Goal: Information Seeking & Learning: Check status

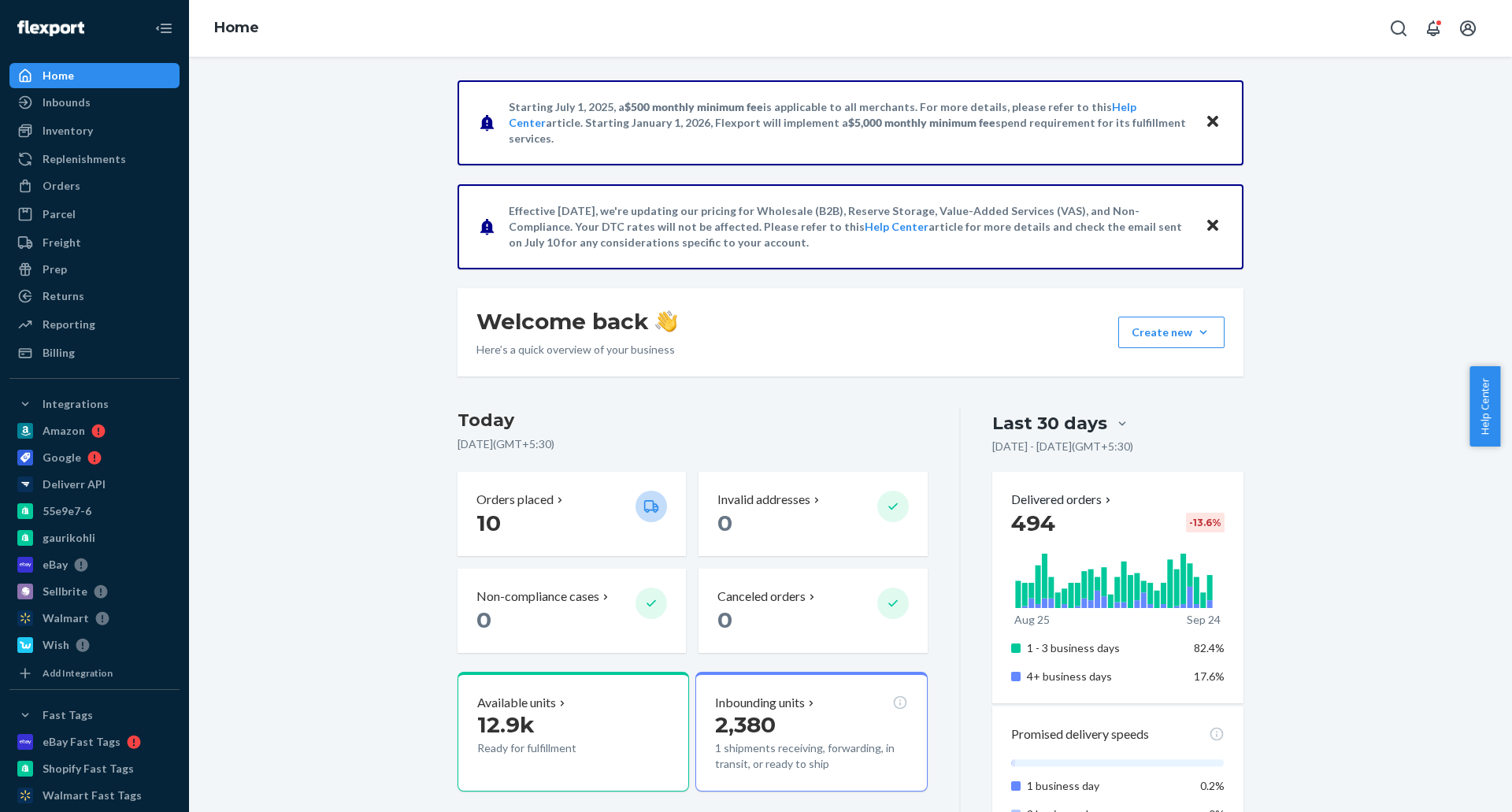
click at [1207, 230] on icon "Close" at bounding box center [1213, 225] width 11 height 11
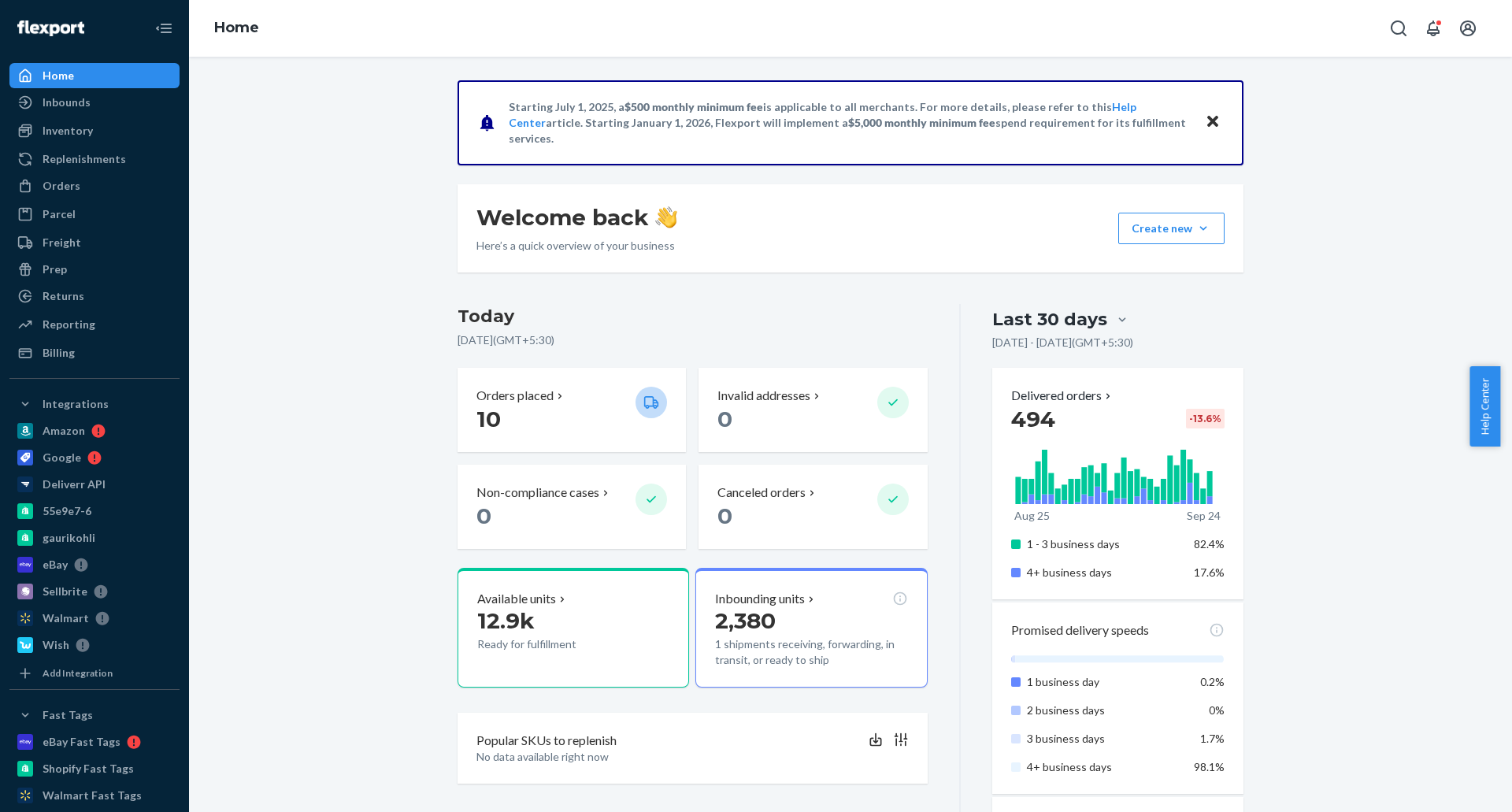
click at [1215, 119] on button "Close" at bounding box center [1213, 122] width 21 height 23
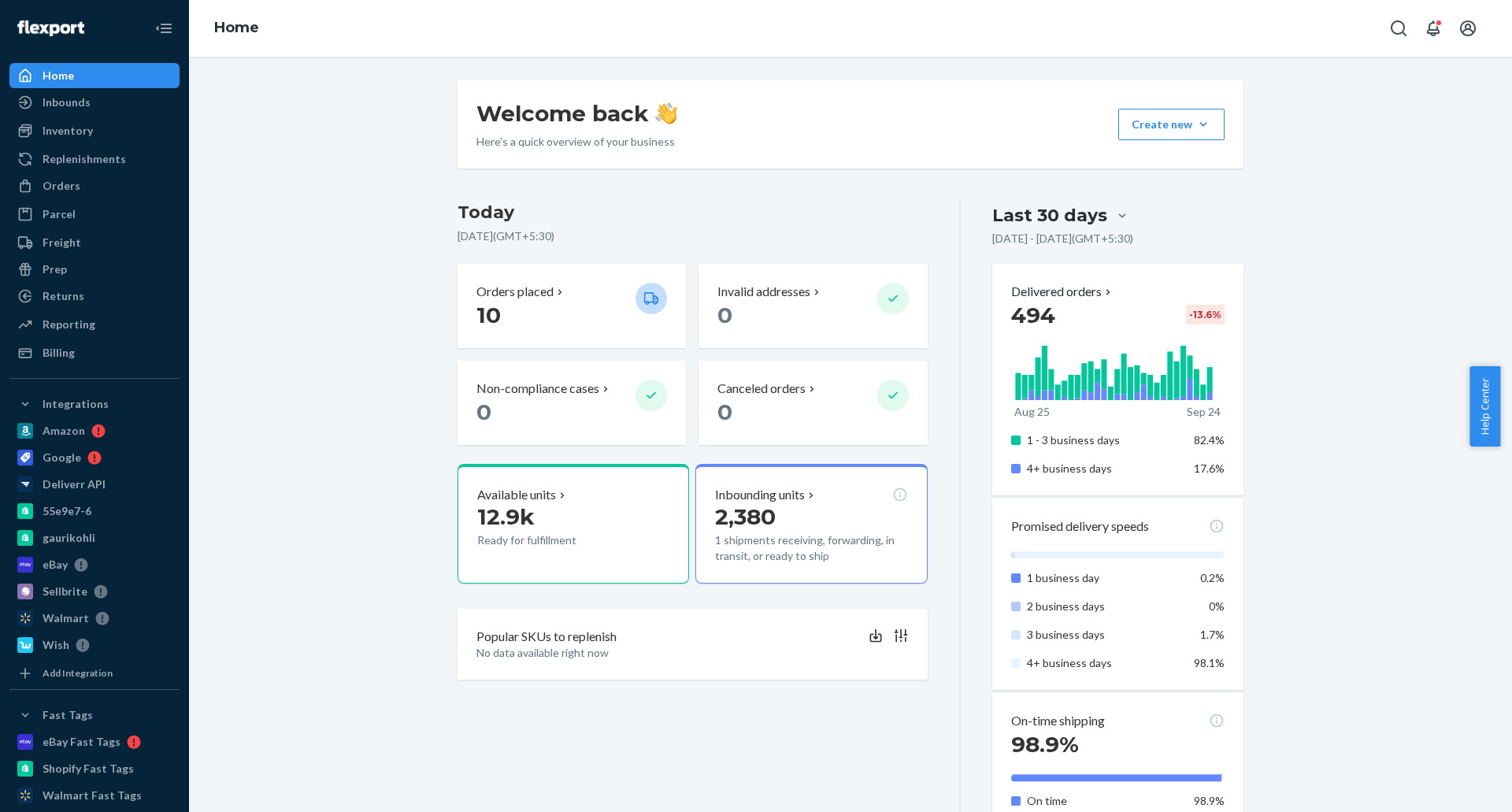
click at [282, 203] on div "Welcome back Here’s a quick overview of your business Create new Create new inb…" at bounding box center [850, 822] width 1299 height 1483
click at [106, 354] on div "Billing" at bounding box center [95, 353] width 167 height 23
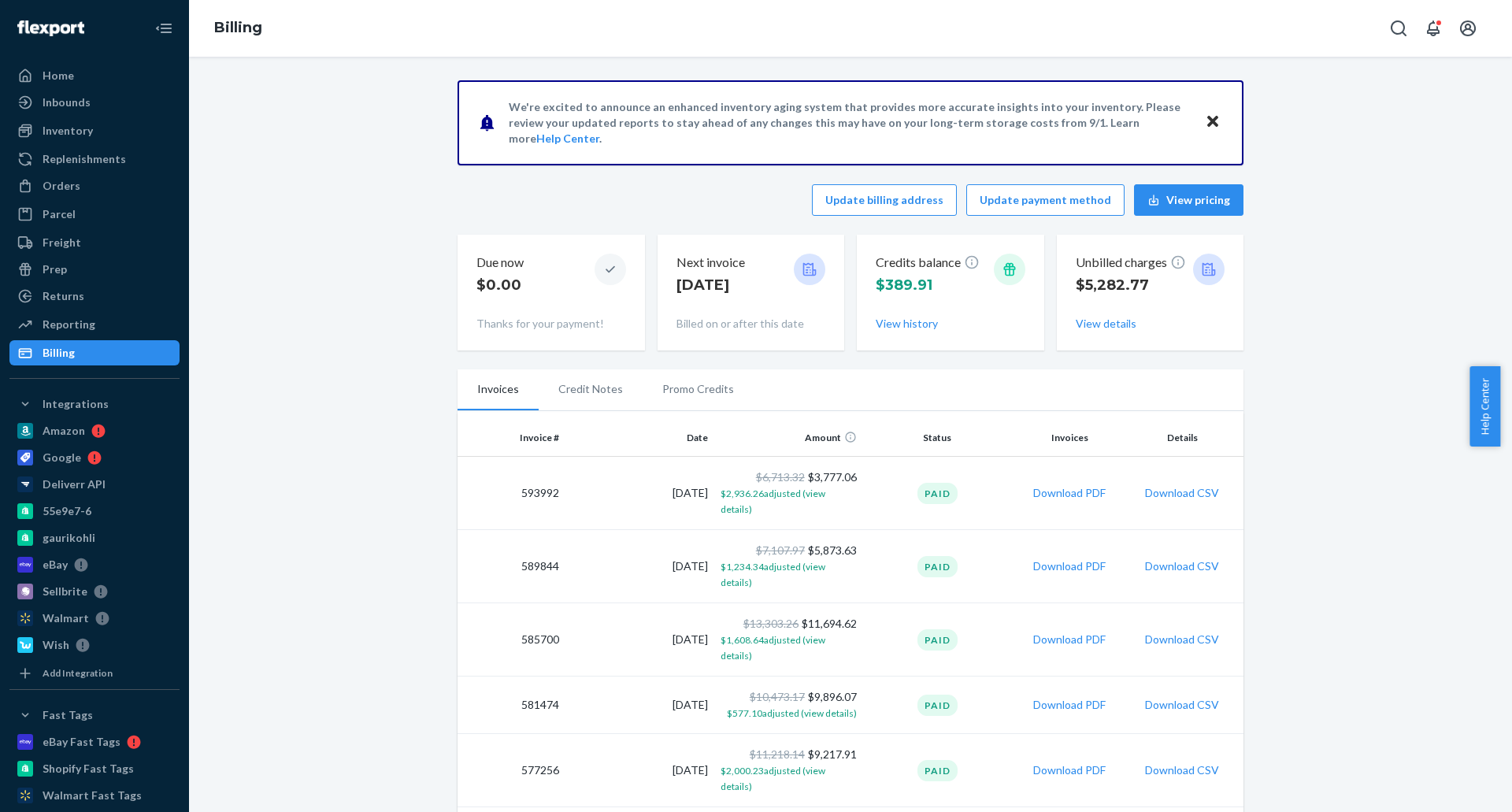
click at [1208, 115] on icon "Close" at bounding box center [1213, 121] width 11 height 19
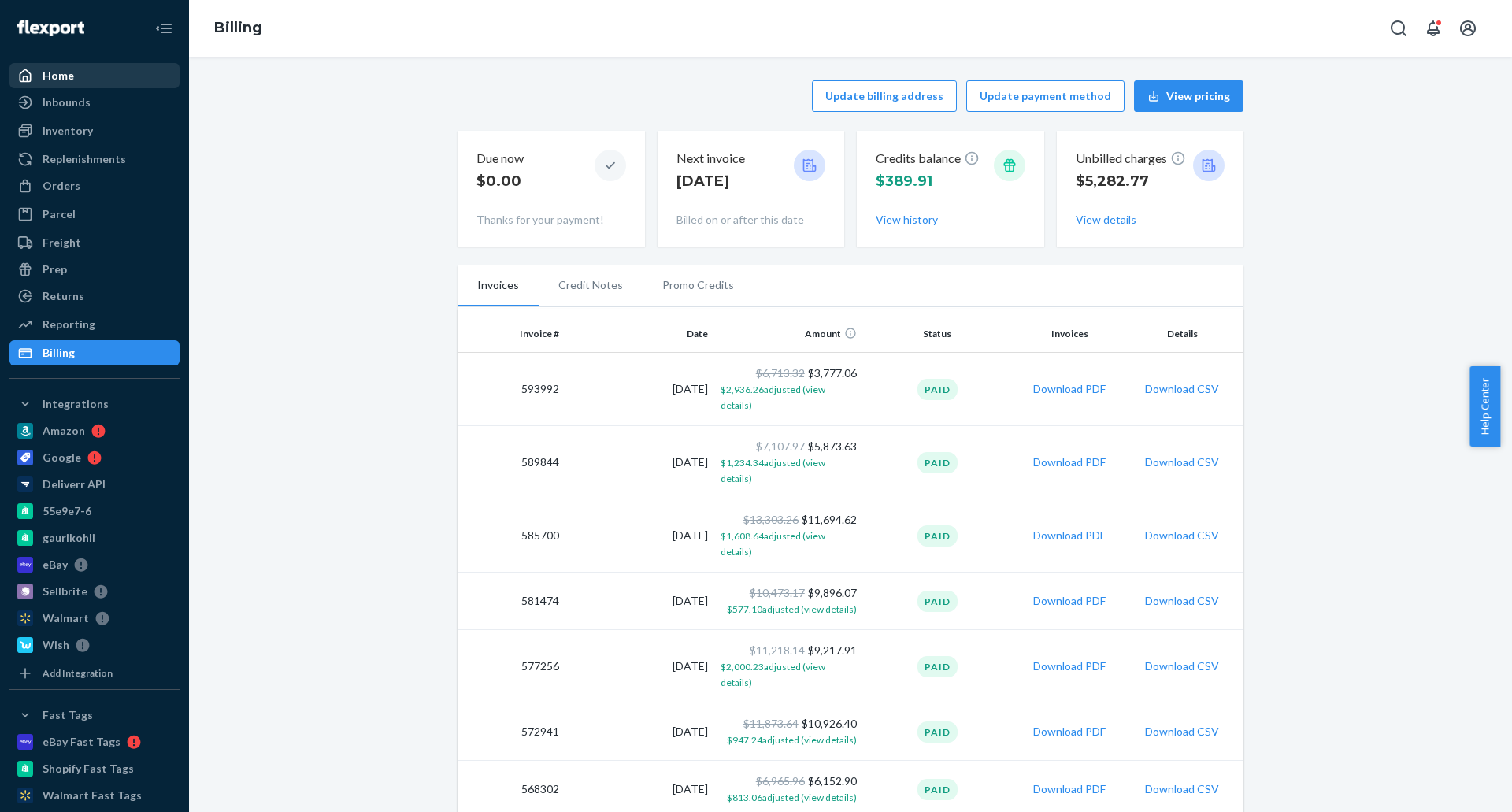
click at [82, 83] on div "Home" at bounding box center [95, 76] width 167 height 23
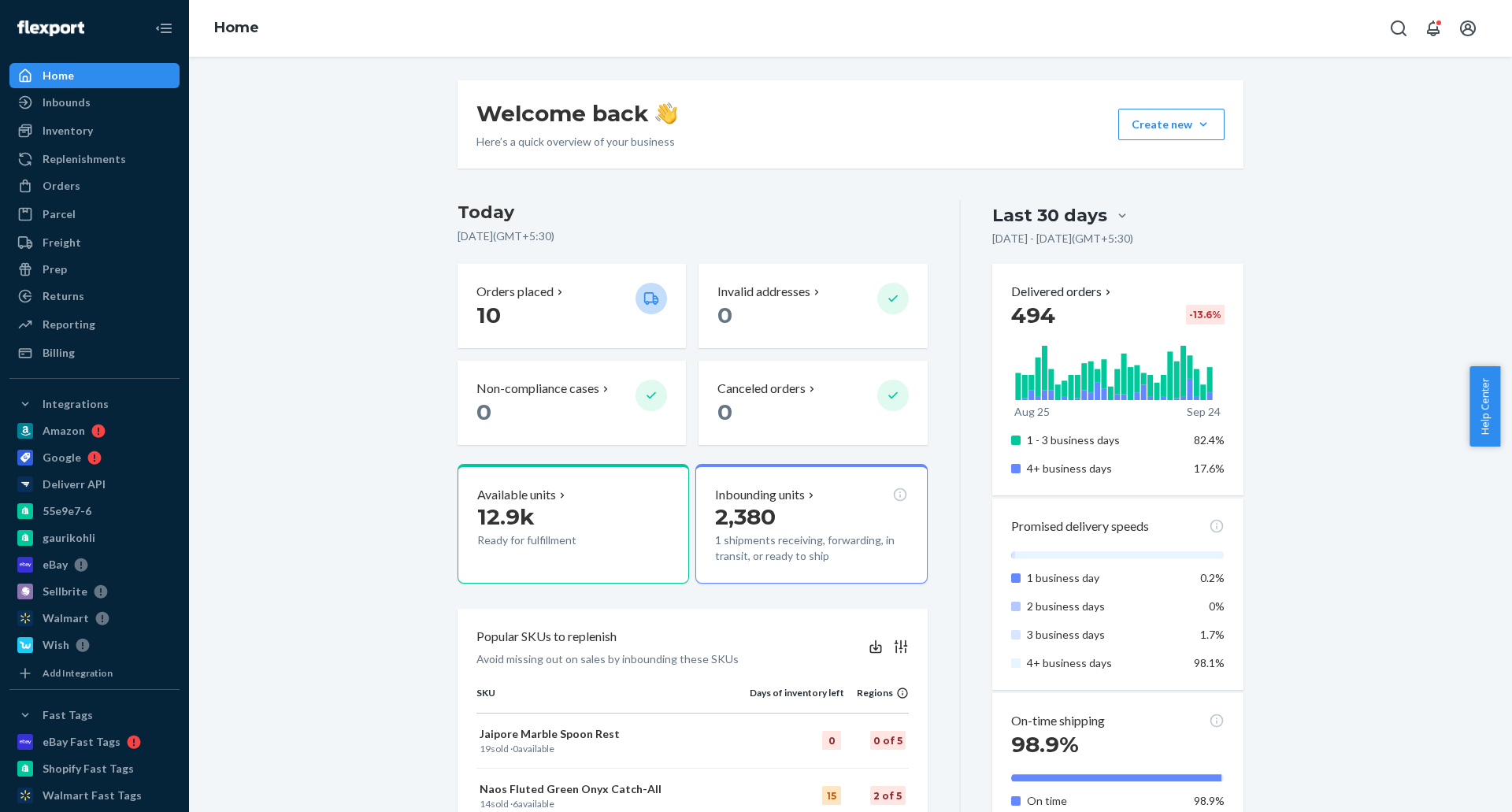
click at [314, 381] on div "Welcome back Here’s a quick overview of your business Create new Create new inb…" at bounding box center [850, 822] width 1299 height 1483
click at [331, 248] on div "Welcome back Here’s a quick overview of your business Create new Create new inb…" at bounding box center [850, 822] width 1299 height 1483
drag, startPoint x: 76, startPoint y: 188, endPoint x: 96, endPoint y: 189, distance: 20.0
click at [76, 188] on div "Orders" at bounding box center [61, 186] width 38 height 16
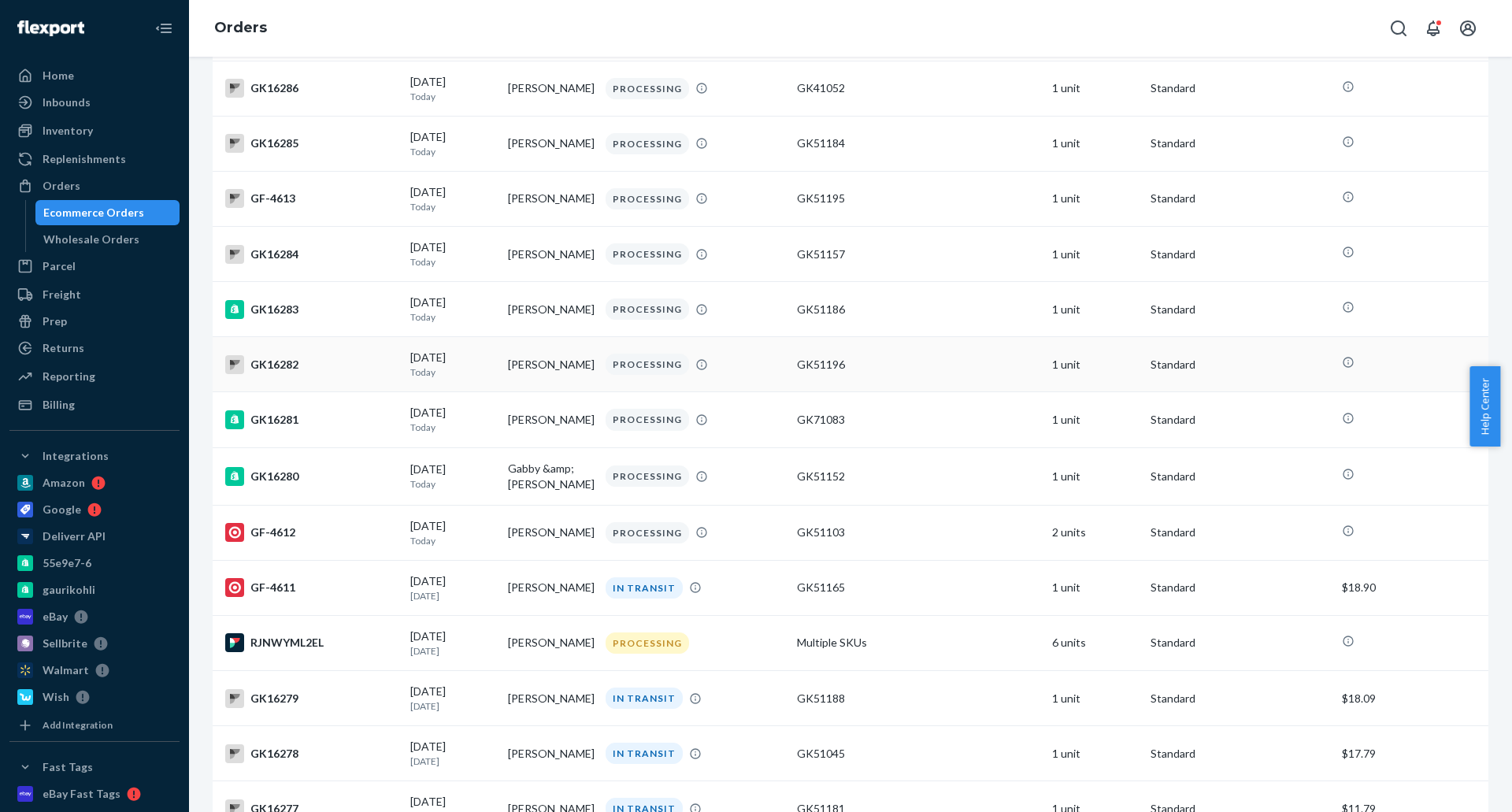
scroll to position [315, 0]
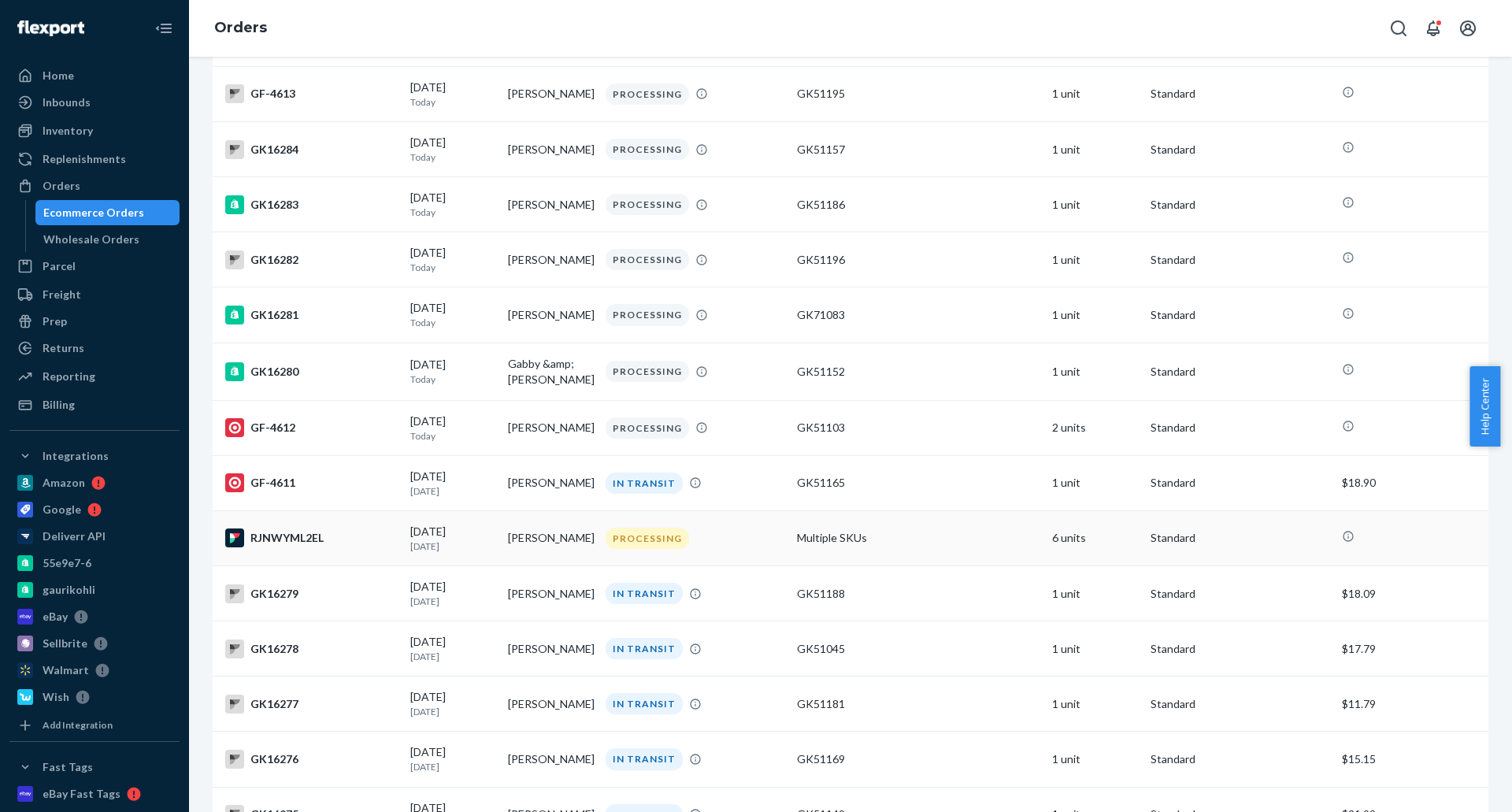
click at [799, 538] on td "Multiple SKUs" at bounding box center [918, 537] width 255 height 55
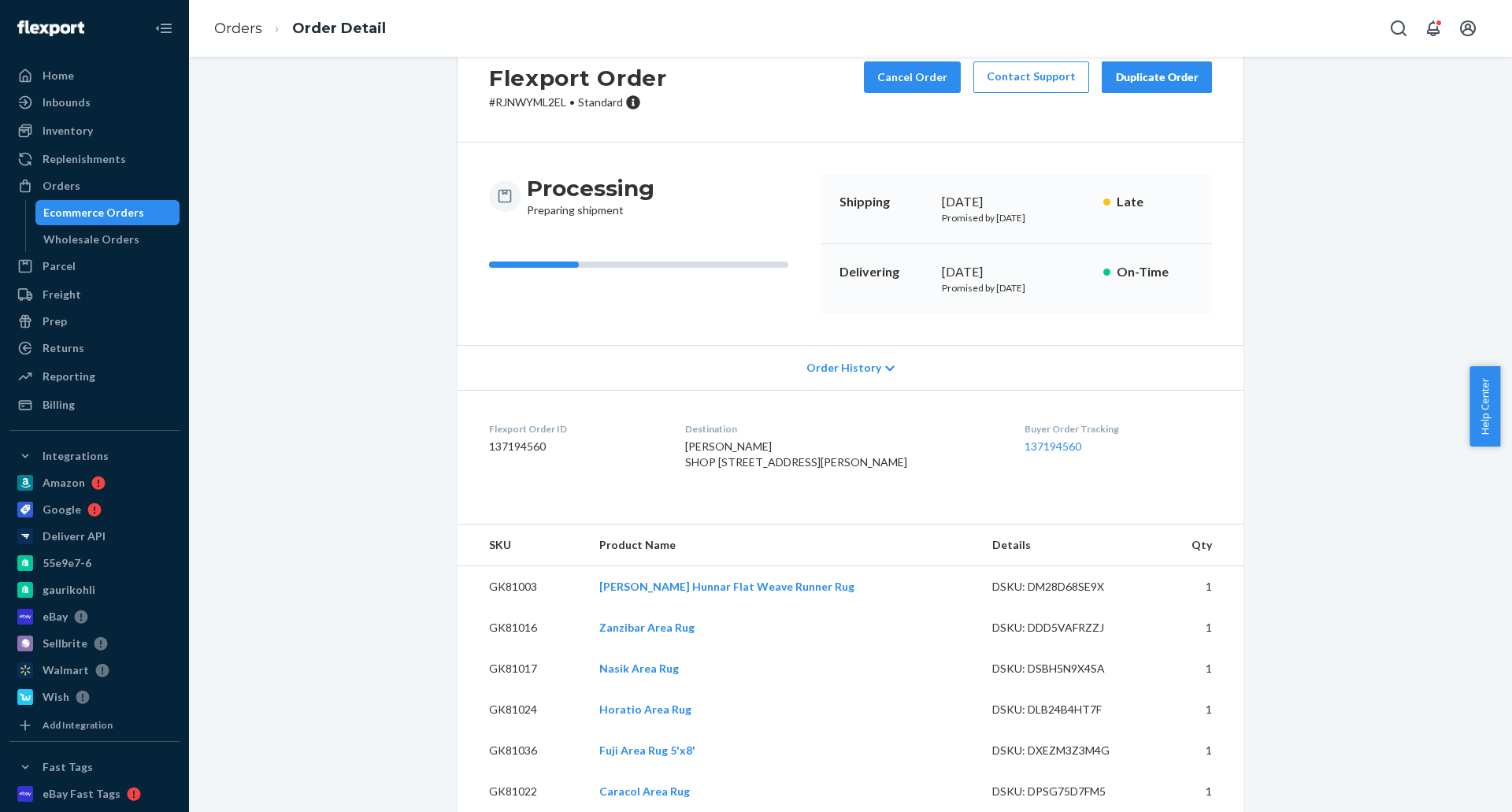
scroll to position [116, 0]
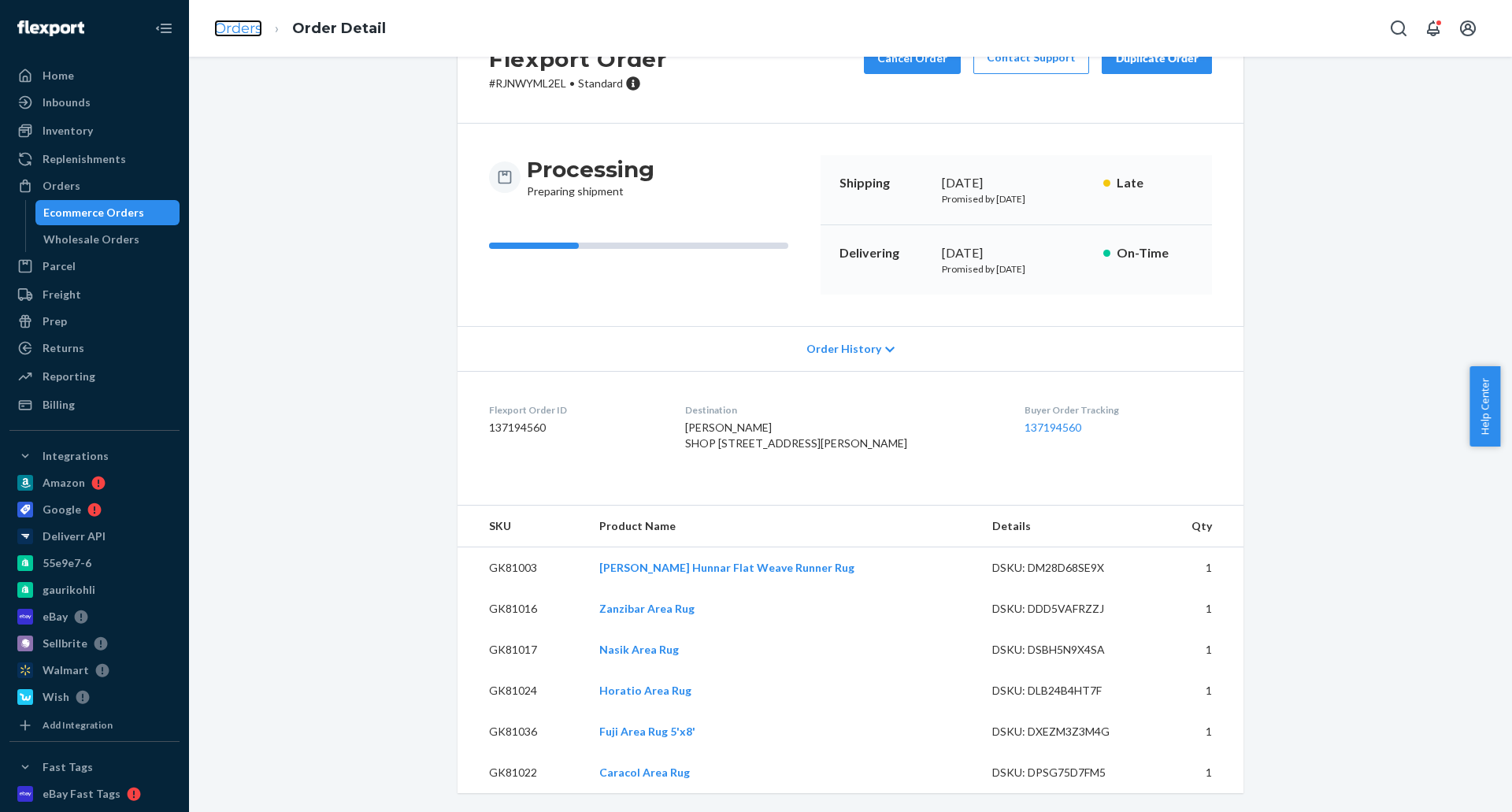
click at [233, 29] on link "Orders" at bounding box center [237, 28] width 48 height 17
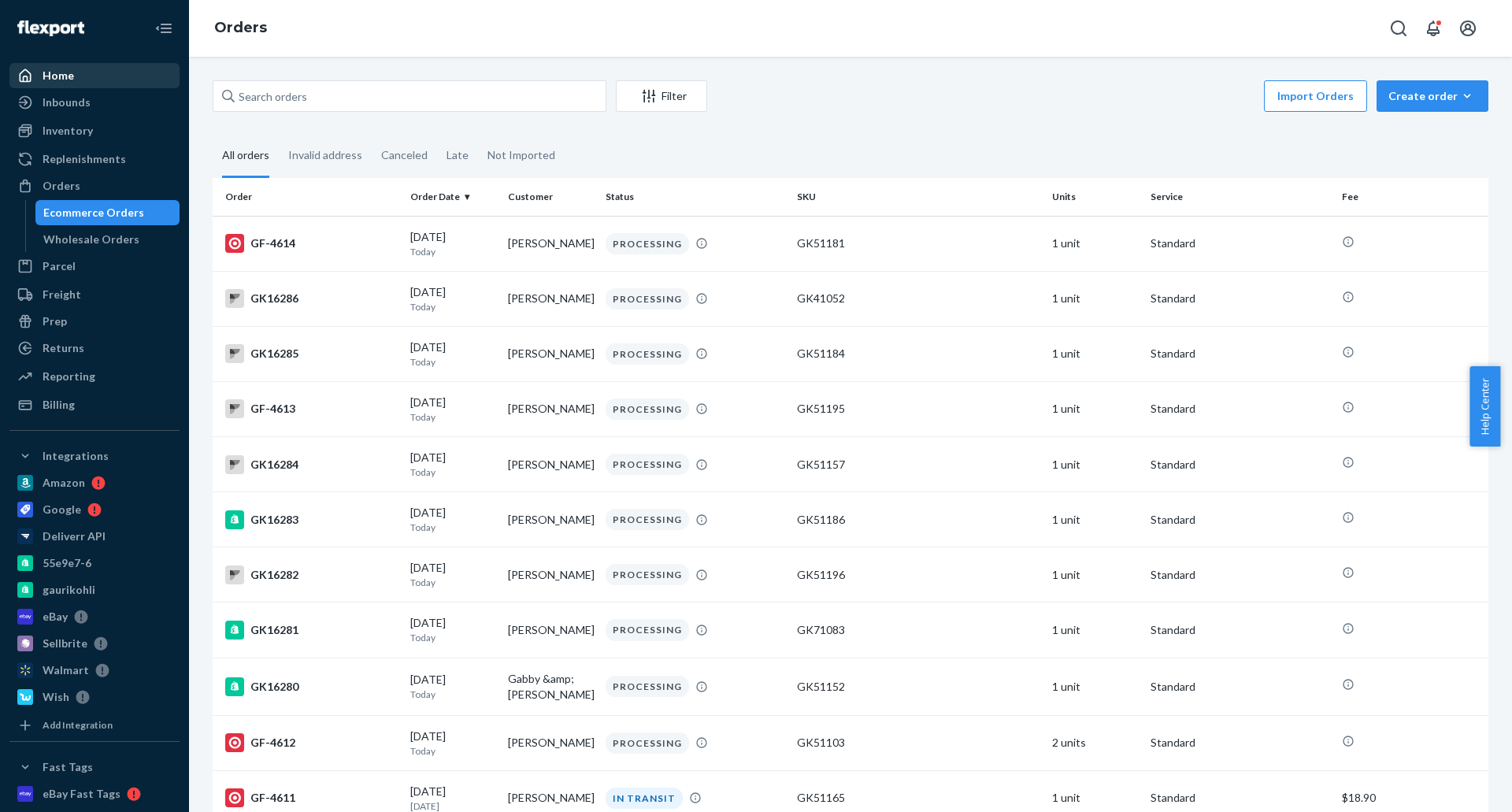
click at [112, 67] on div "Home" at bounding box center [95, 76] width 167 height 23
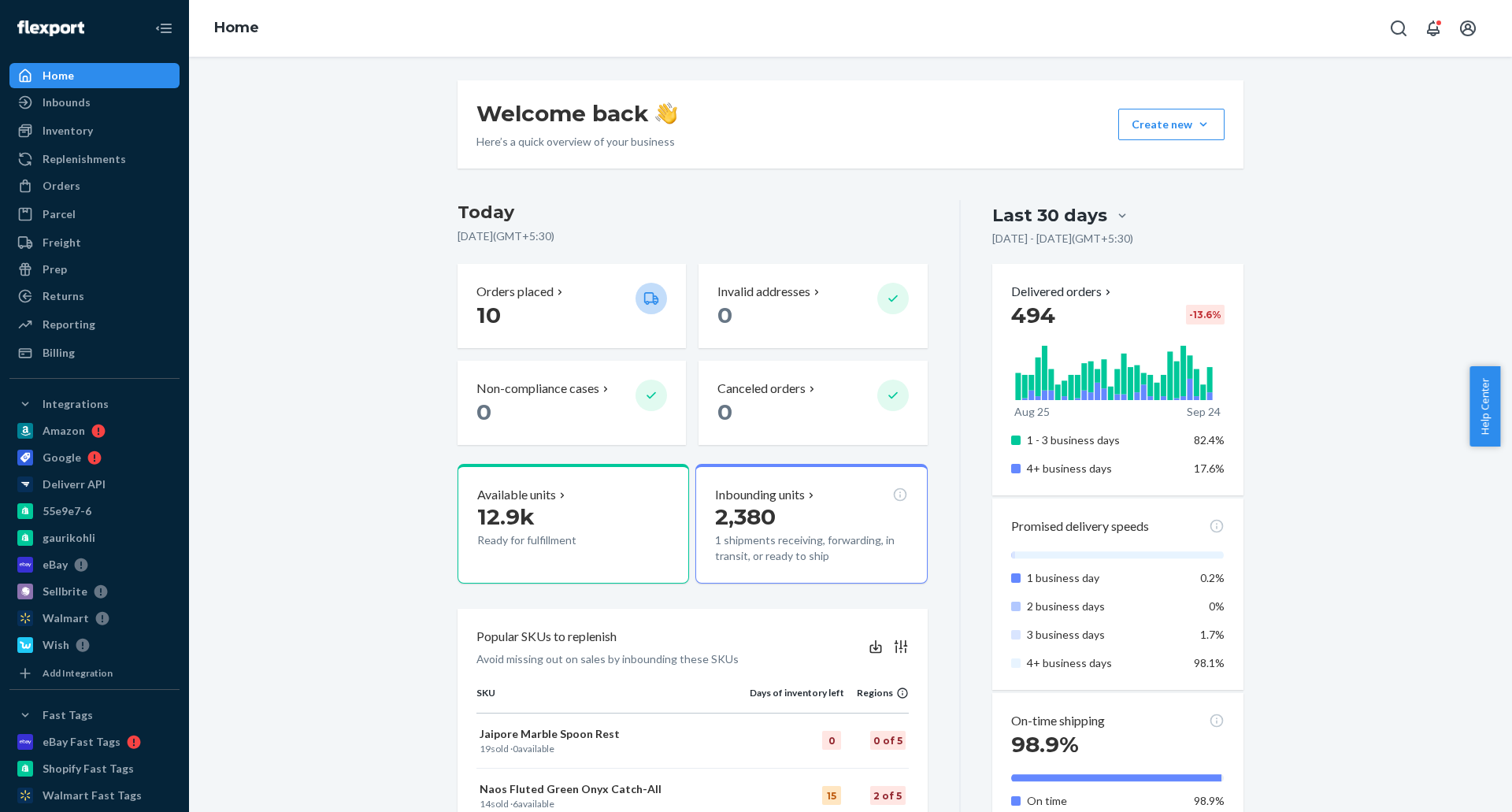
click at [262, 316] on div "Welcome back Here’s a quick overview of your business Create new Create new inb…" at bounding box center [850, 822] width 1299 height 1483
click at [299, 130] on div "Welcome back Here’s a quick overview of your business Create new Create new inb…" at bounding box center [850, 822] width 1299 height 1483
click at [99, 128] on div "Inventory" at bounding box center [95, 131] width 167 height 23
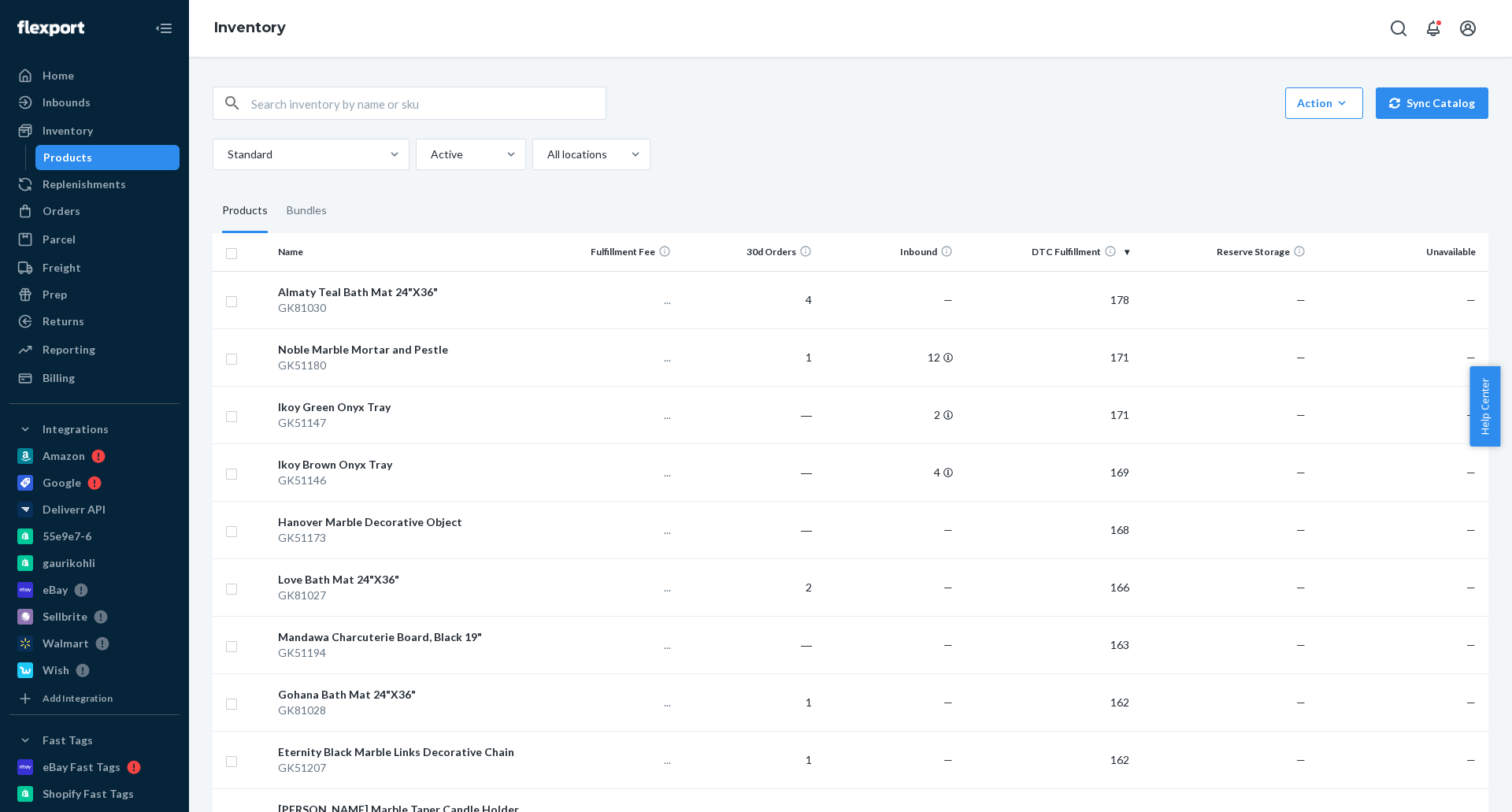
click at [460, 100] on input "text" at bounding box center [429, 103] width 355 height 32
paste input "GK51098"
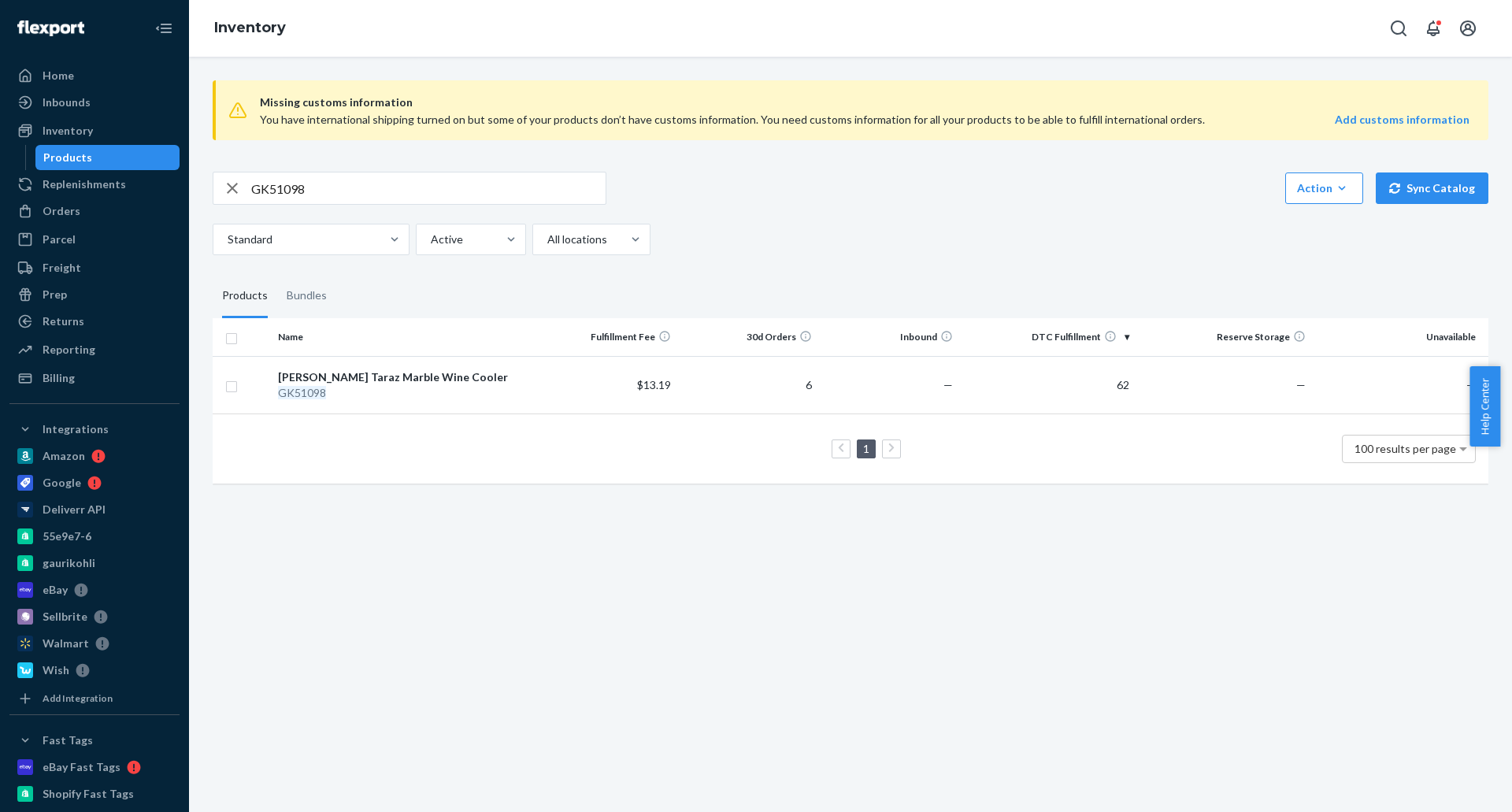
click at [355, 179] on input "GK51098" at bounding box center [429, 188] width 355 height 32
click at [292, 187] on input "GK51098" at bounding box center [429, 188] width 355 height 32
click at [356, 186] on input "GK51150" at bounding box center [429, 188] width 355 height 32
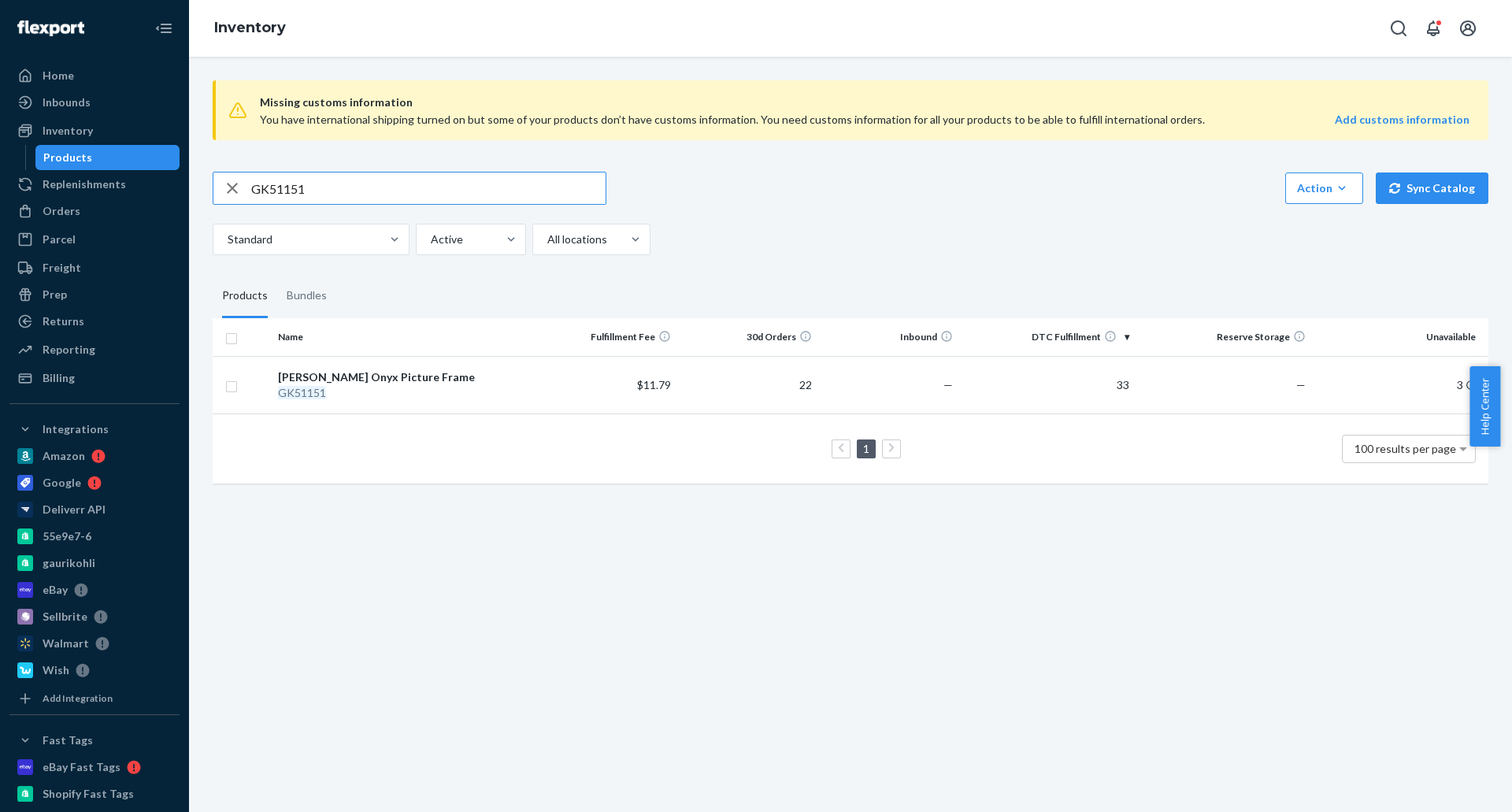
click at [363, 187] on input "GK51151" at bounding box center [429, 188] width 355 height 32
click at [330, 190] on input "GK51153" at bounding box center [429, 188] width 355 height 32
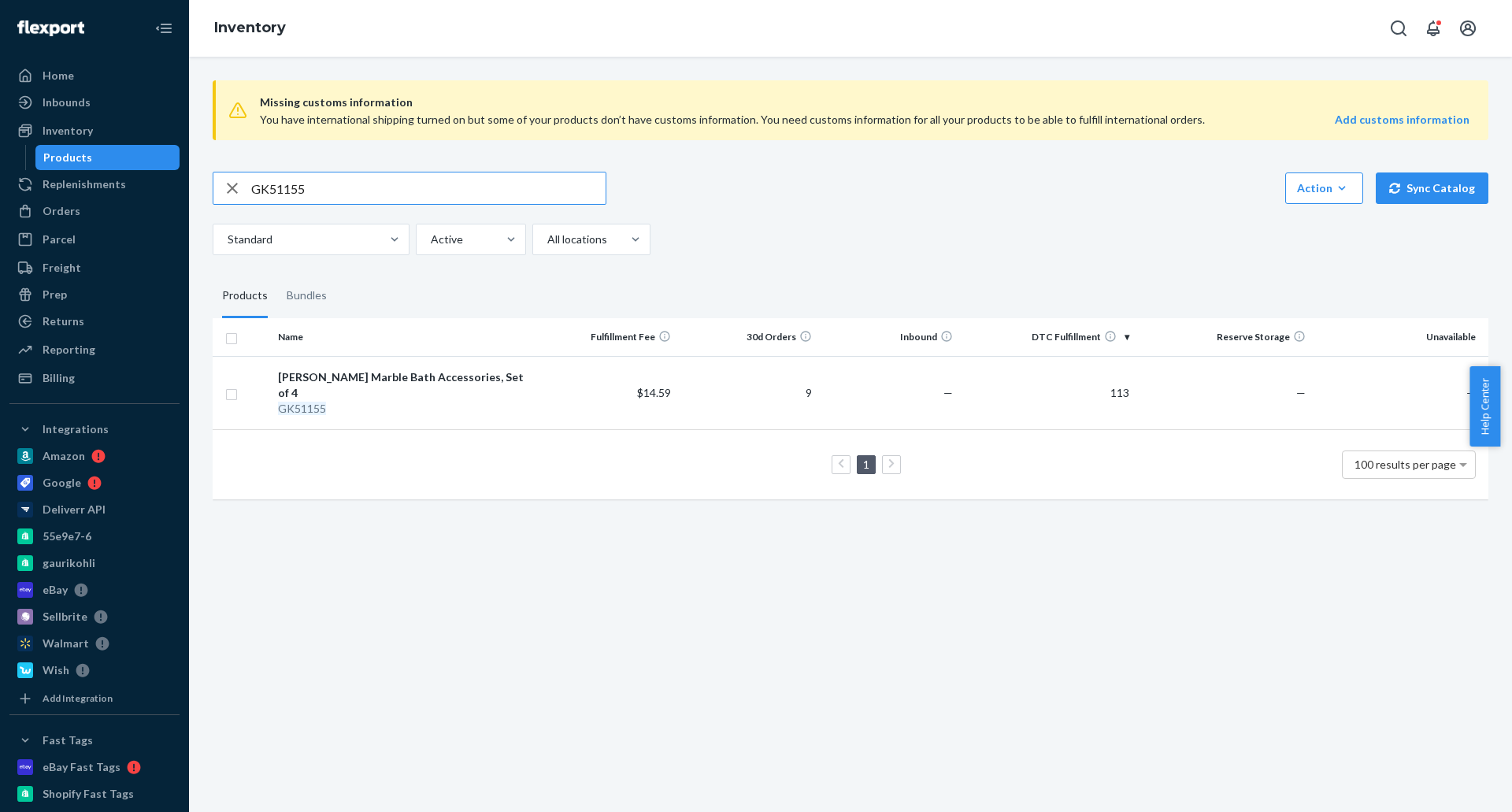
click at [406, 186] on input "GK51155" at bounding box center [429, 188] width 355 height 32
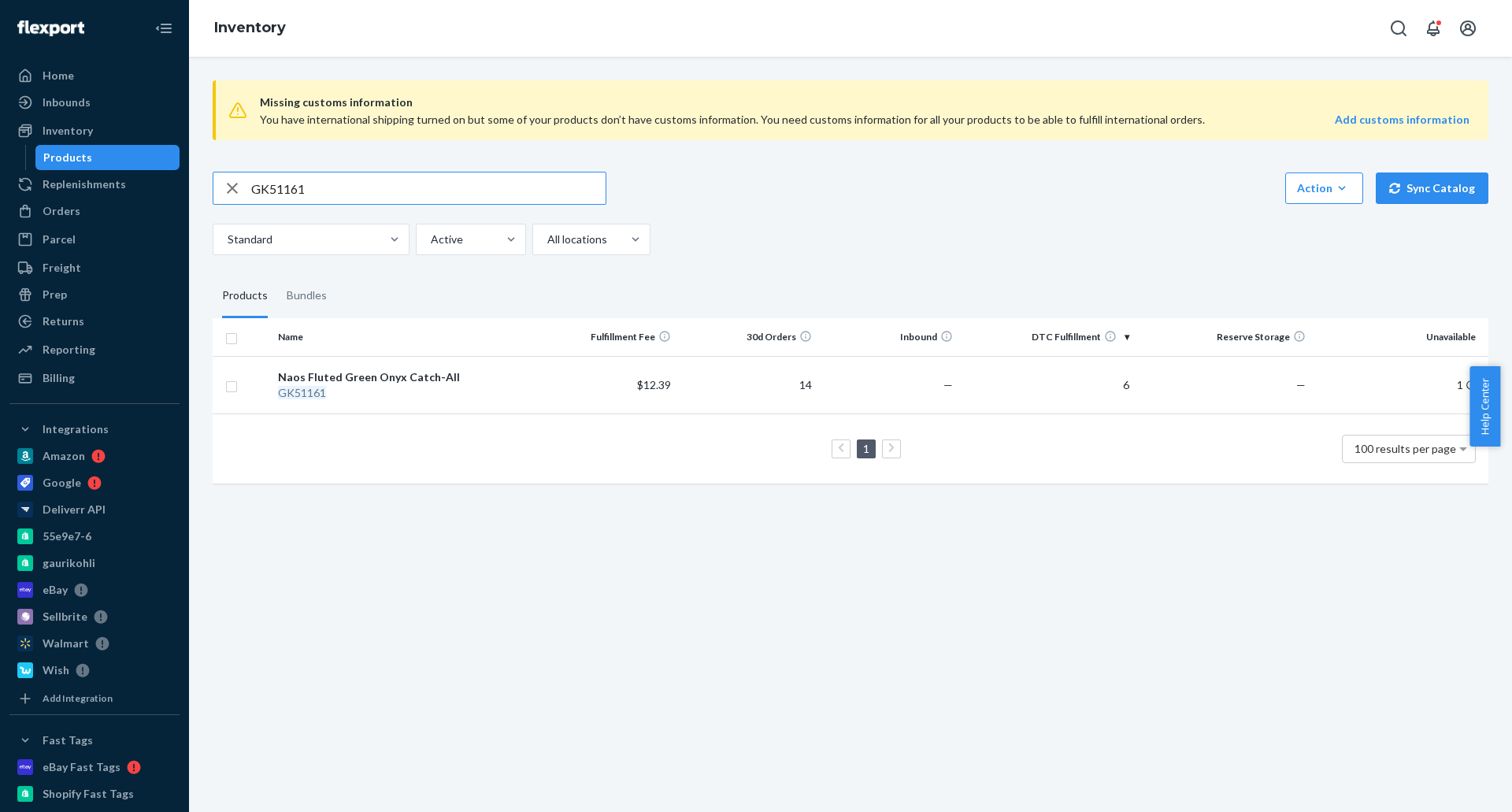
drag, startPoint x: 332, startPoint y: 189, endPoint x: 229, endPoint y: 188, distance: 103.0
click at [229, 188] on div "GK51161" at bounding box center [410, 188] width 392 height 32
click at [405, 192] on input "GK51161" at bounding box center [429, 188] width 355 height 32
click at [405, 191] on input "GK51161" at bounding box center [429, 188] width 355 height 32
type input "cuba"
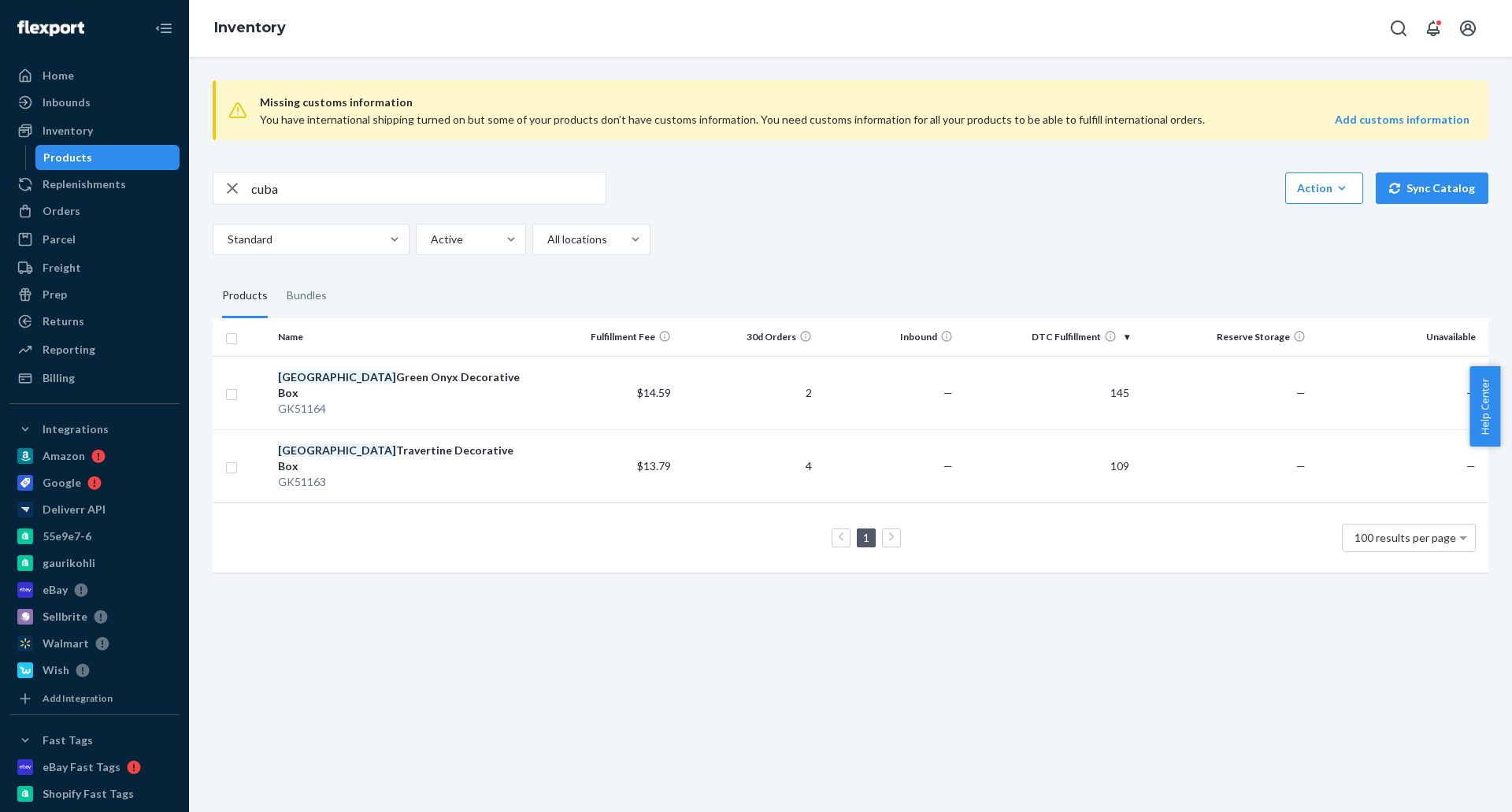
click at [249, 195] on div "button" at bounding box center [233, 188] width 38 height 32
click at [249, 195] on div at bounding box center [410, 188] width 392 height 32
click at [477, 138] on div "Missing customs information You have international shipping turned on but some …" at bounding box center [851, 110] width 1276 height 85
click at [461, 177] on input "text" at bounding box center [429, 188] width 355 height 32
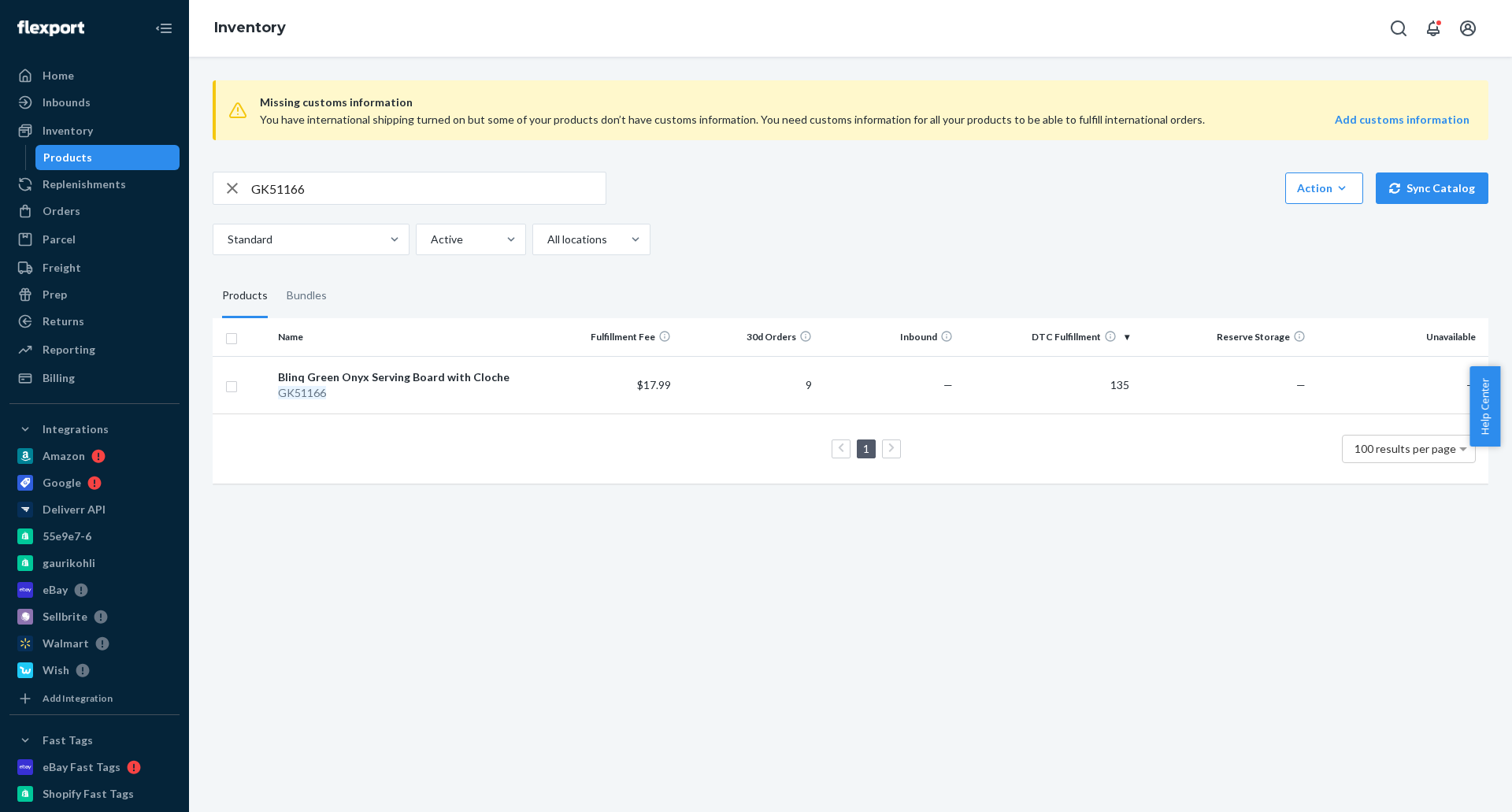
click at [390, 186] on input "GK51166" at bounding box center [429, 188] width 355 height 32
click at [325, 198] on input "GK51170" at bounding box center [429, 188] width 355 height 32
click at [267, 188] on input "GK51171" at bounding box center [429, 188] width 355 height 32
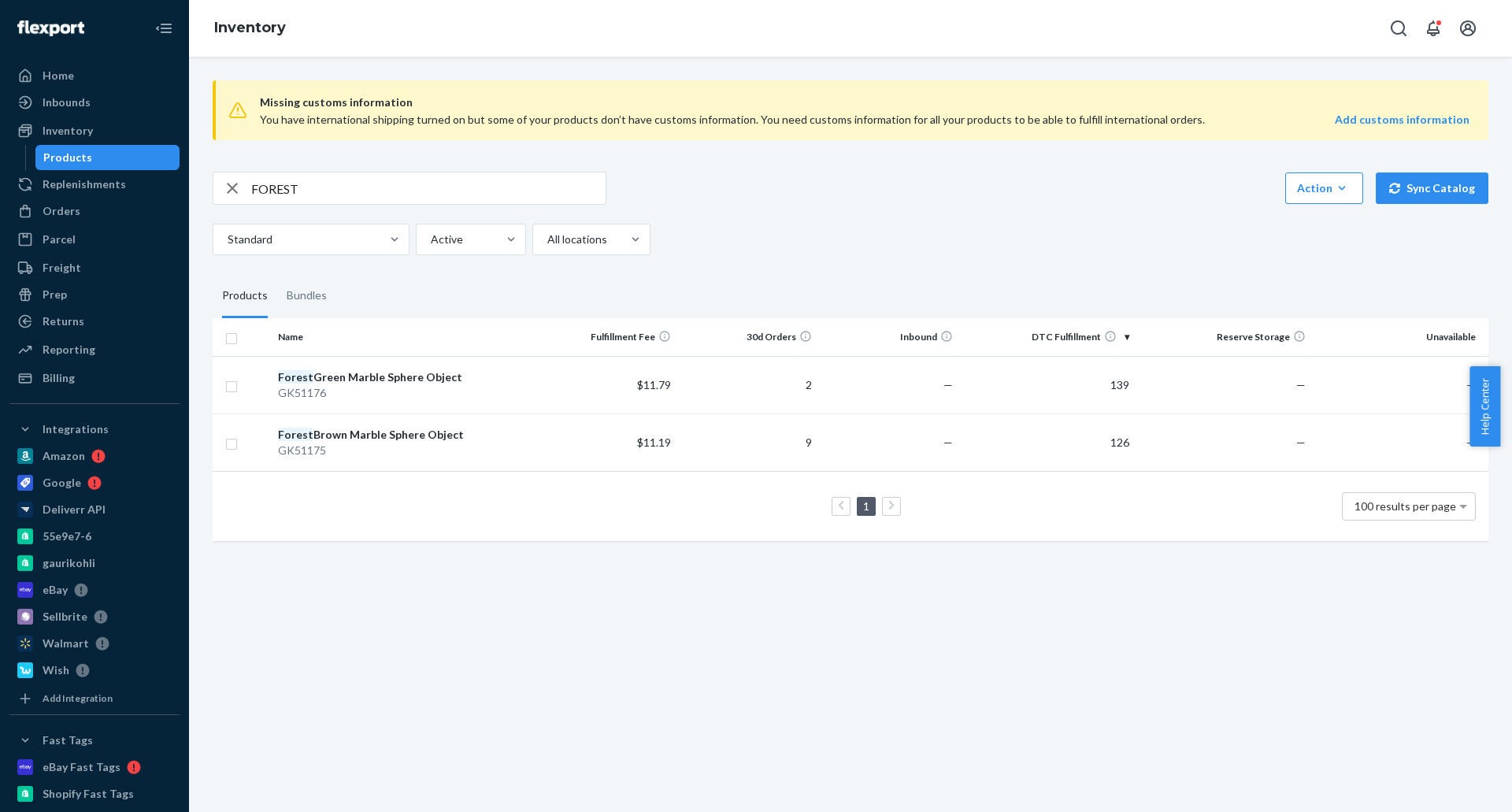
click at [318, 188] on input "FOREST" at bounding box center [429, 188] width 355 height 32
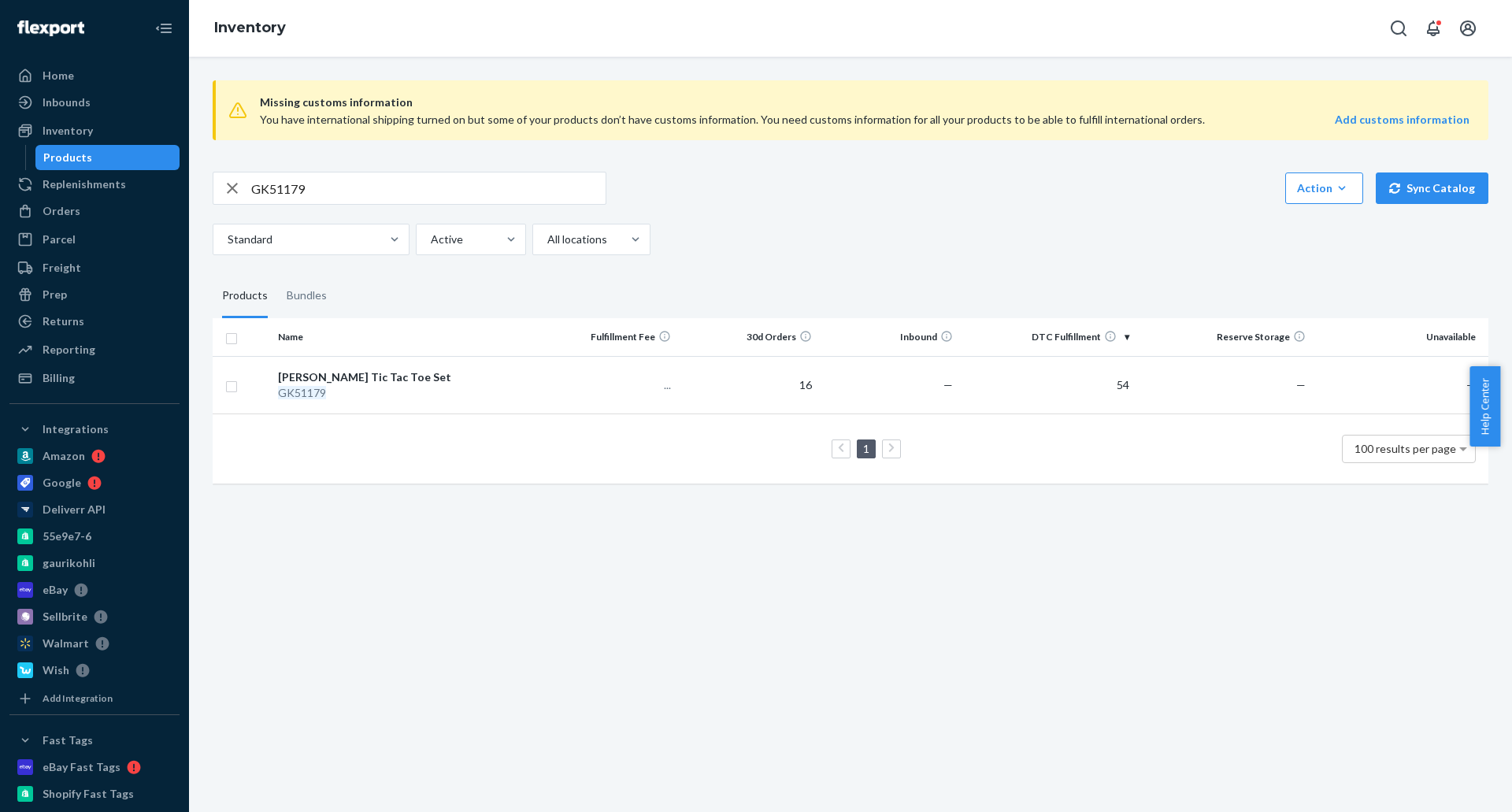
click at [956, 222] on div "GK51179 Action Create product Create bundle Bulk create products Bulk update pr…" at bounding box center [851, 213] width 1276 height 83
click at [356, 189] on input "GK51179" at bounding box center [429, 188] width 355 height 32
click at [355, 189] on input "GK51180" at bounding box center [429, 188] width 355 height 32
click at [390, 189] on input "GK51181" at bounding box center [429, 188] width 355 height 32
click at [464, 192] on input "GK51182" at bounding box center [429, 188] width 355 height 32
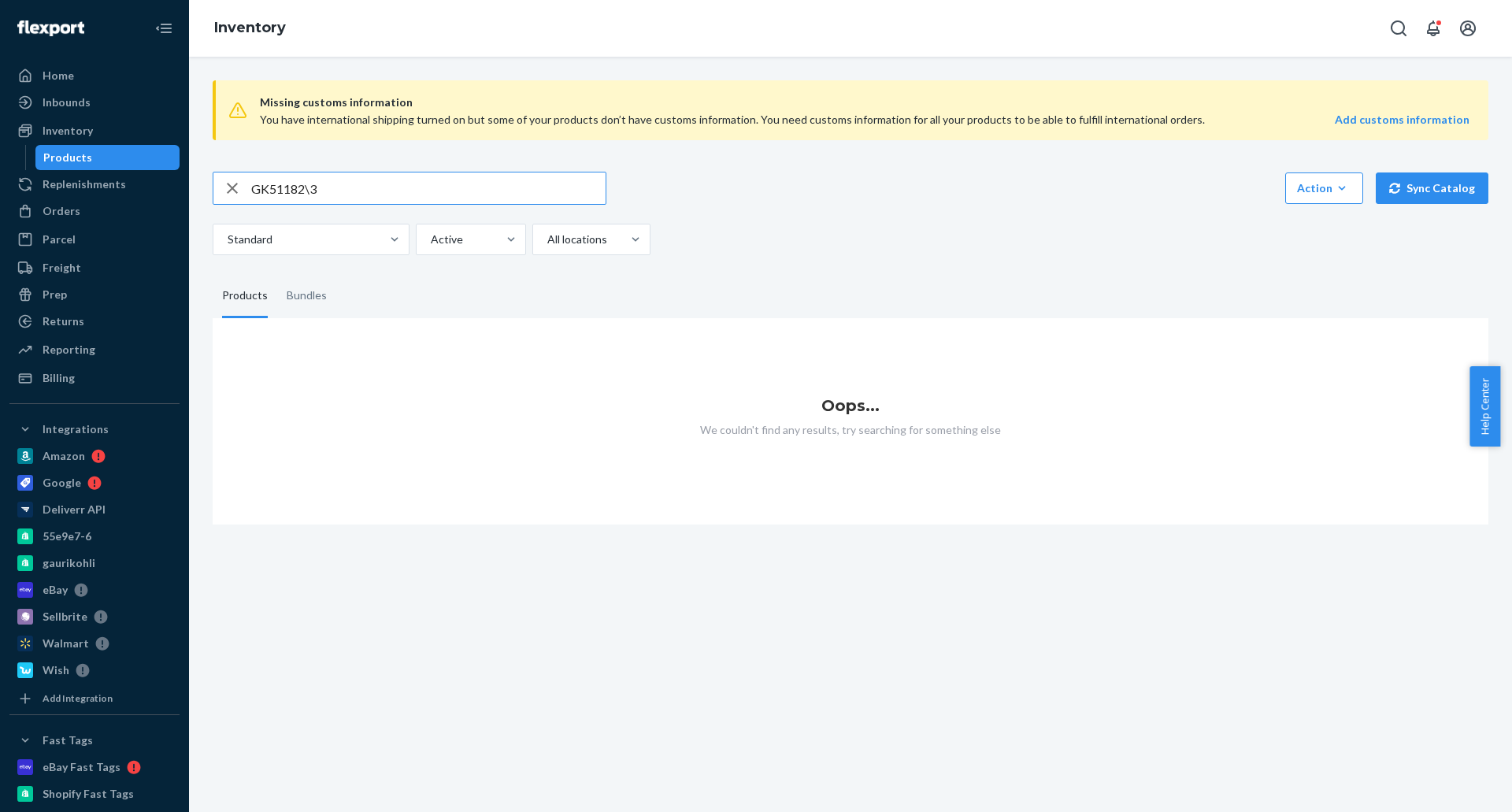
click at [464, 192] on input "GK51182\3" at bounding box center [429, 188] width 355 height 32
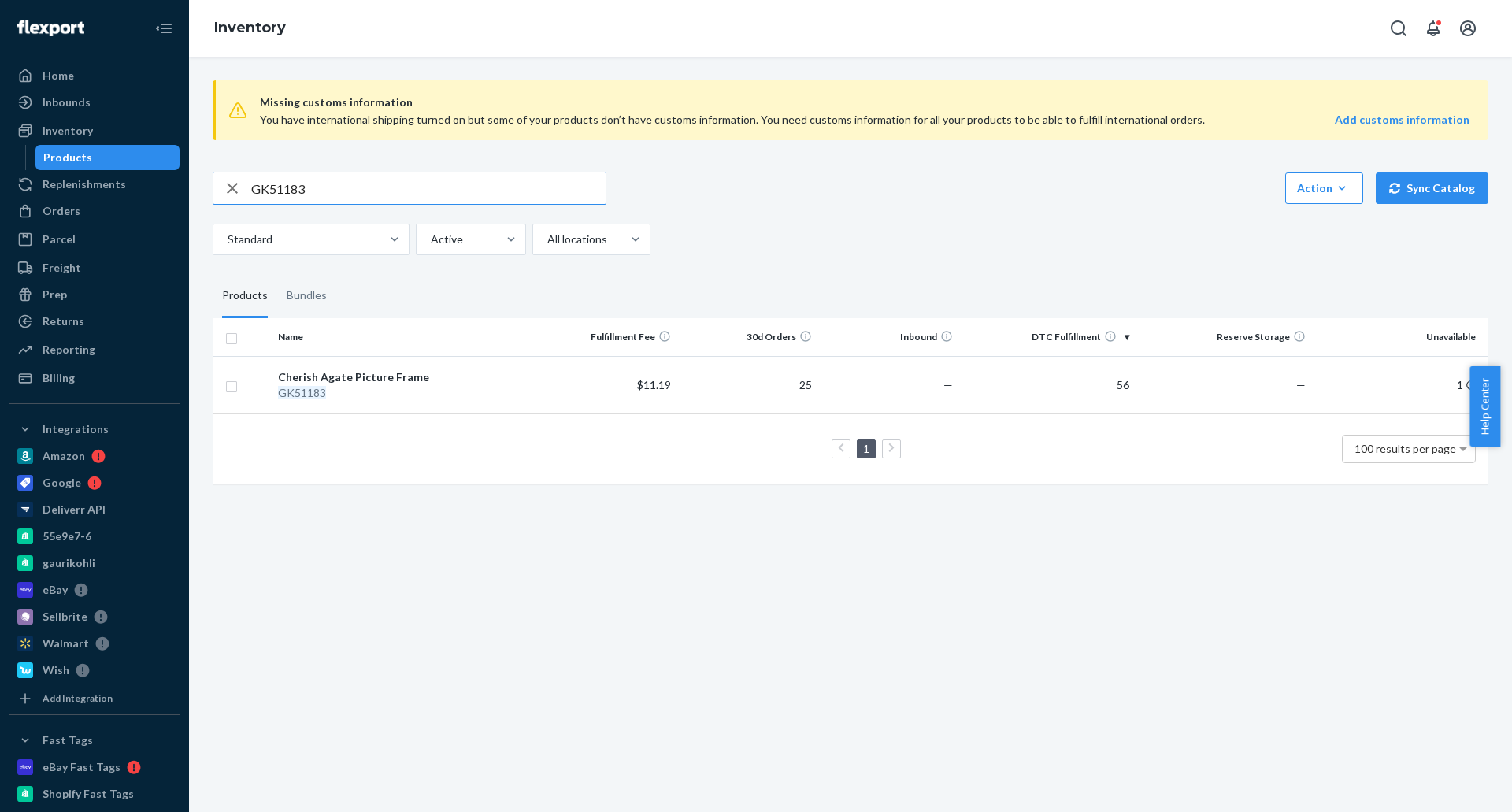
click at [281, 187] on input "GK51183" at bounding box center [429, 188] width 355 height 32
click at [265, 200] on input "GK51183" at bounding box center [429, 188] width 355 height 32
click at [283, 182] on input "GK51183" at bounding box center [429, 188] width 355 height 32
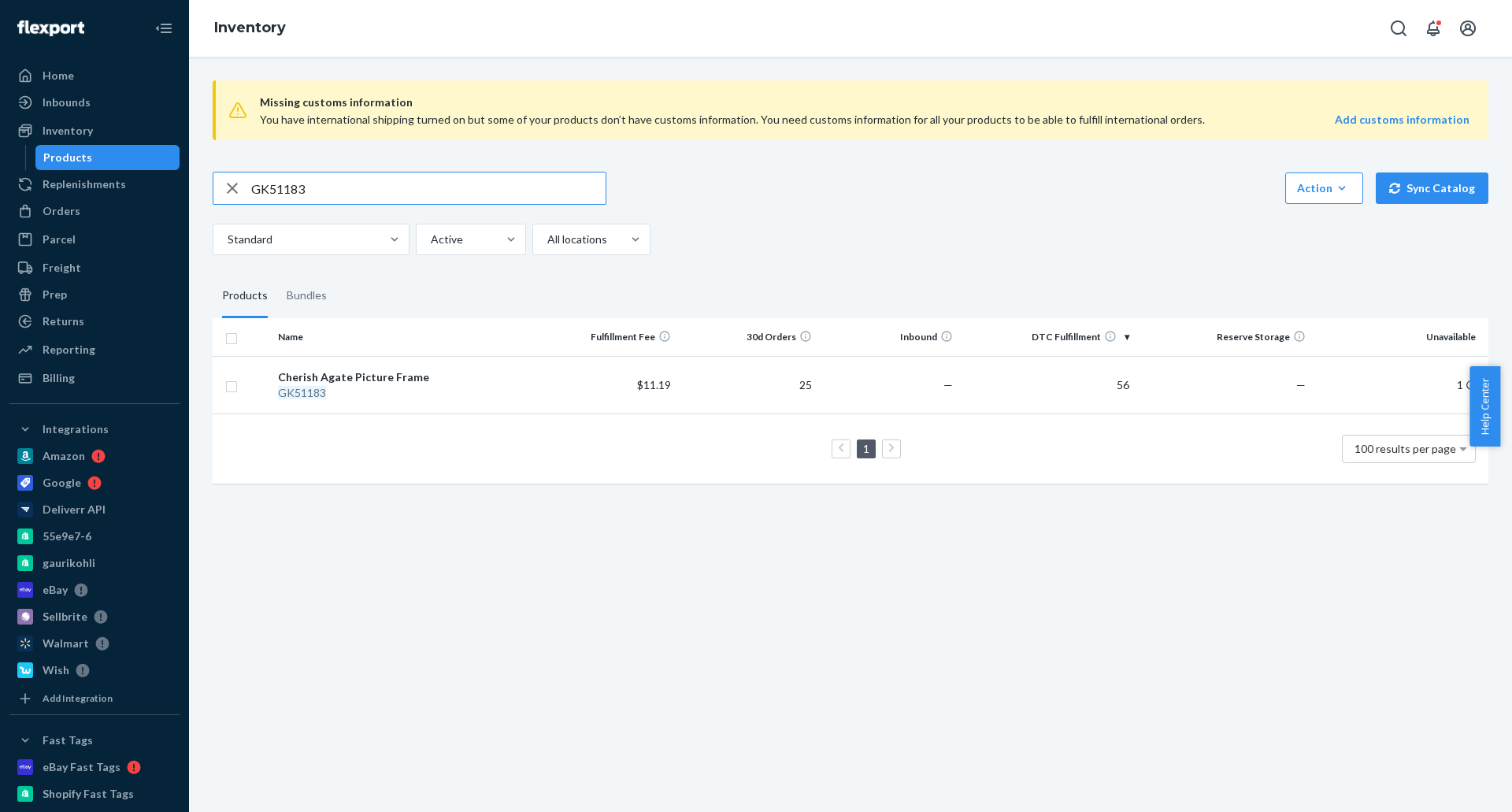
paste input "4"
click at [366, 188] on input "GK51184" at bounding box center [429, 188] width 355 height 32
paste input "6"
click at [390, 189] on input "GK51186" at bounding box center [429, 188] width 355 height 32
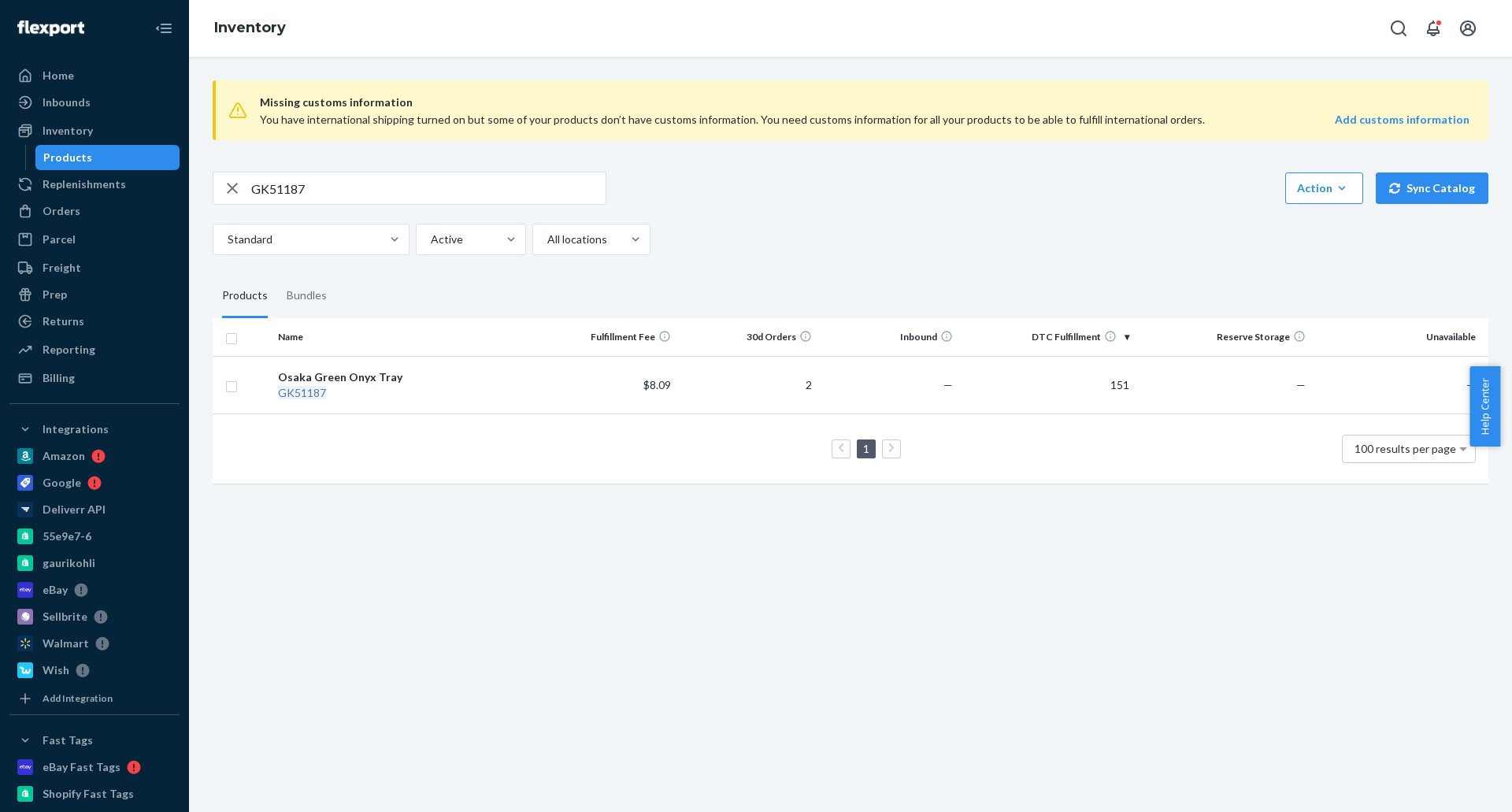
click at [355, 202] on input "GK51187" at bounding box center [429, 188] width 355 height 32
paste input "205"
click at [385, 200] on input "GK51205" at bounding box center [429, 188] width 355 height 32
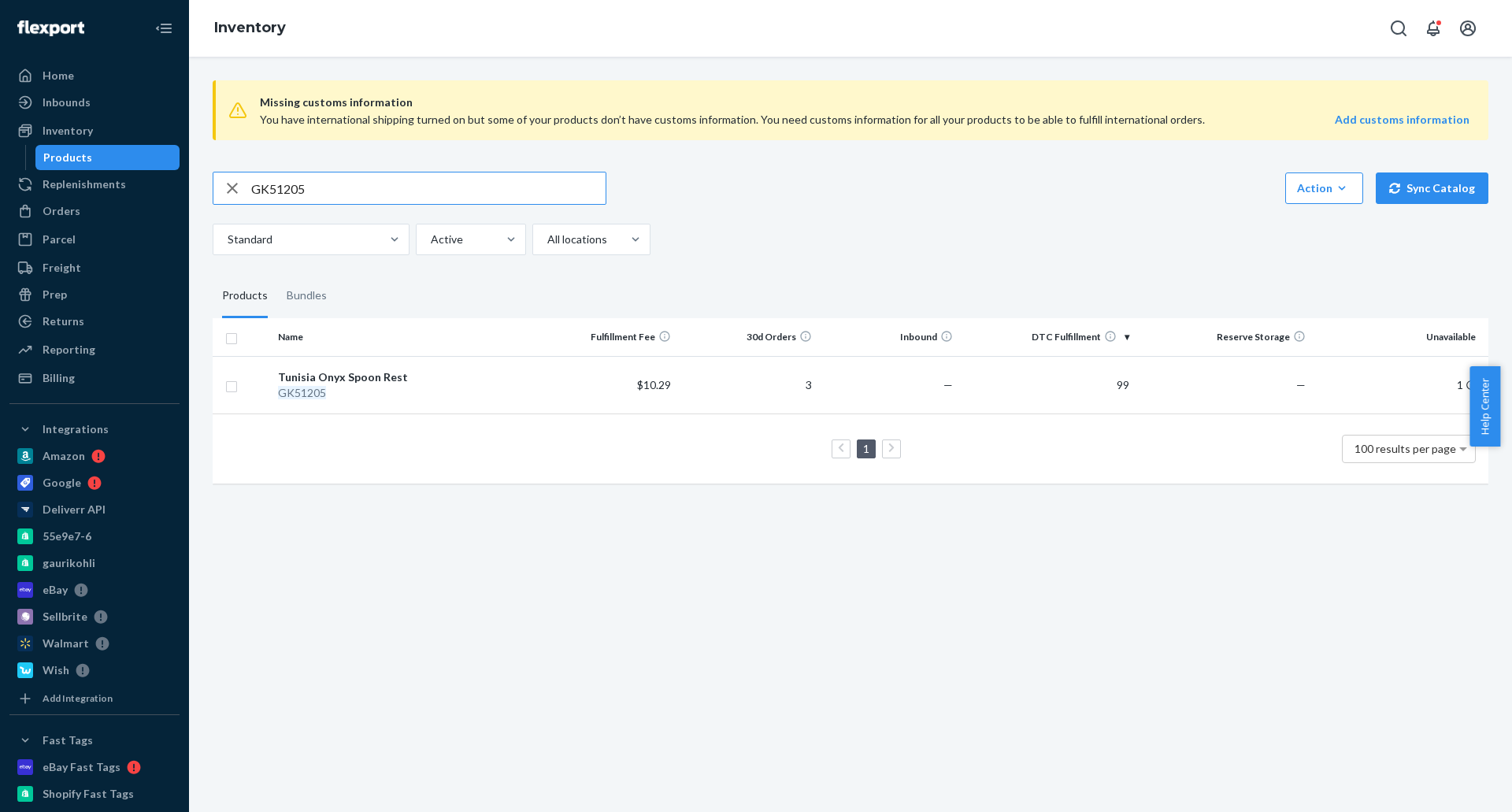
paste input "1"
type input "GK51201"
click at [905, 251] on div "Standard Active All locations" at bounding box center [845, 239] width 1264 height 32
click at [237, 187] on icon "button" at bounding box center [233, 188] width 19 height 32
click at [307, 185] on input "text" at bounding box center [429, 188] width 355 height 32
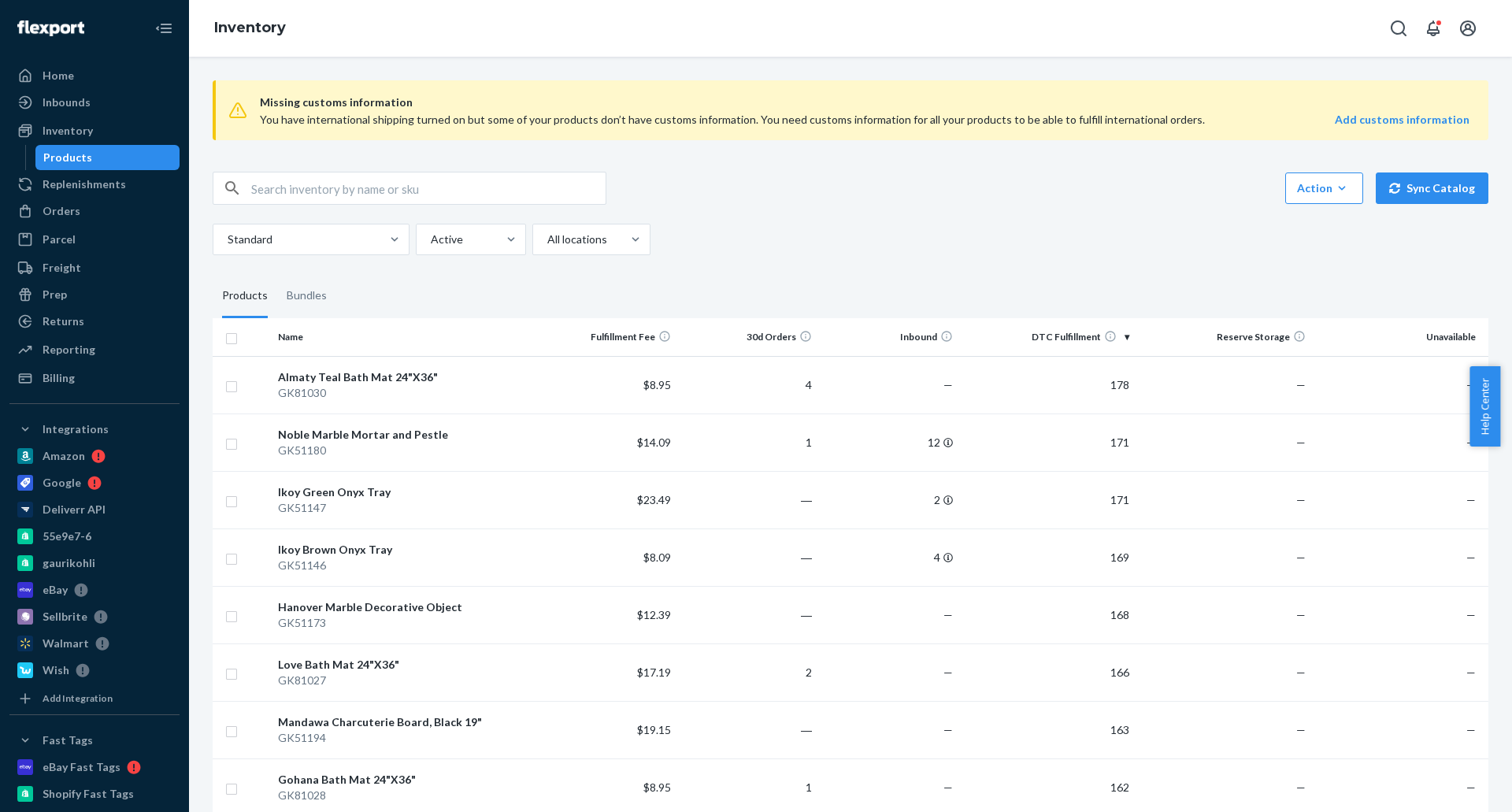
click at [310, 177] on input "text" at bounding box center [429, 188] width 355 height 32
type input "TARAZ"
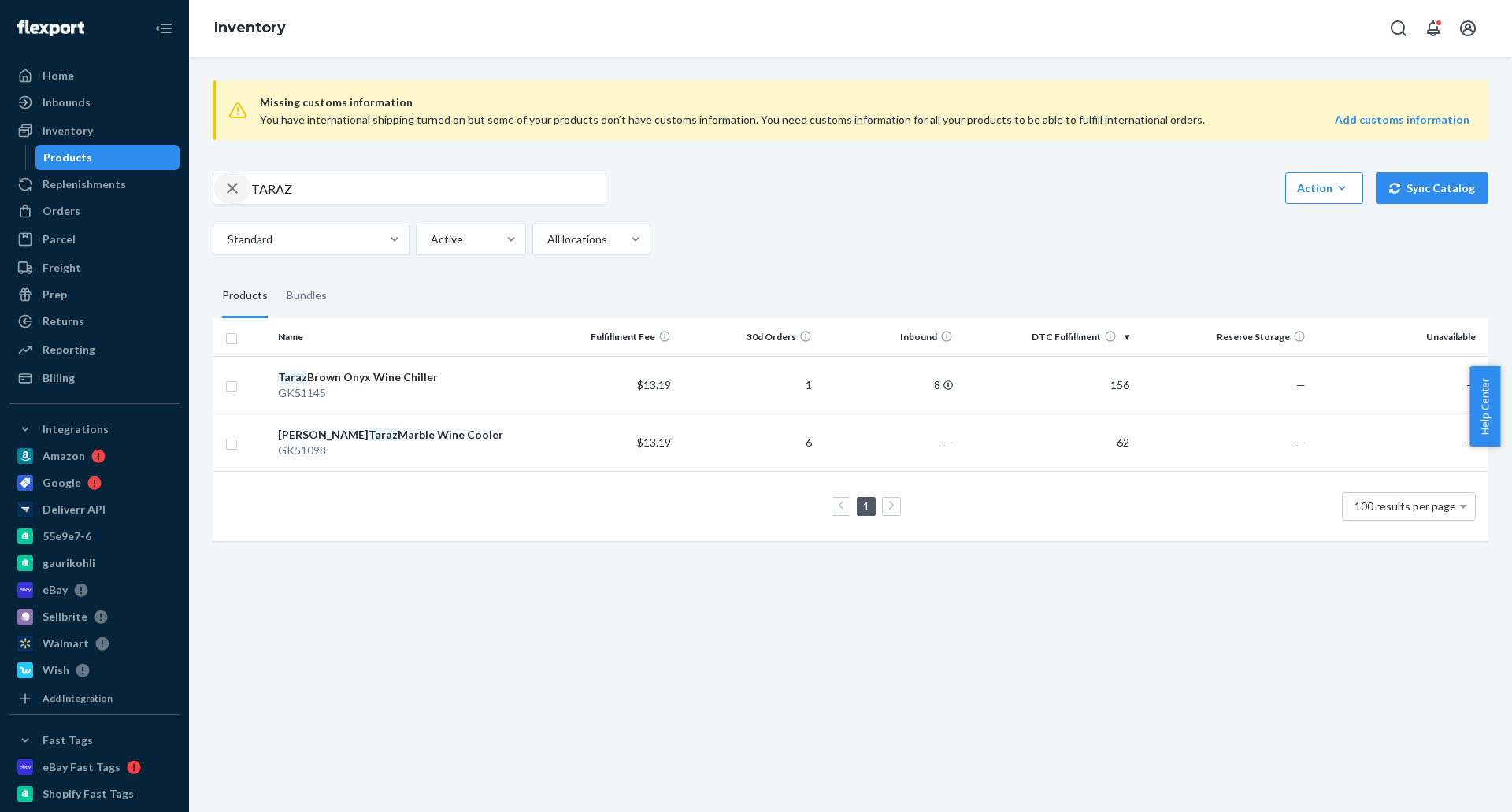
click at [235, 191] on icon "button" at bounding box center [233, 188] width 11 height 11
drag, startPoint x: 324, startPoint y: 189, endPoint x: 276, endPoint y: 169, distance: 52.0
click at [304, 185] on input "text" at bounding box center [429, 188] width 355 height 32
paste input "GK51098"
type input "GK51098"
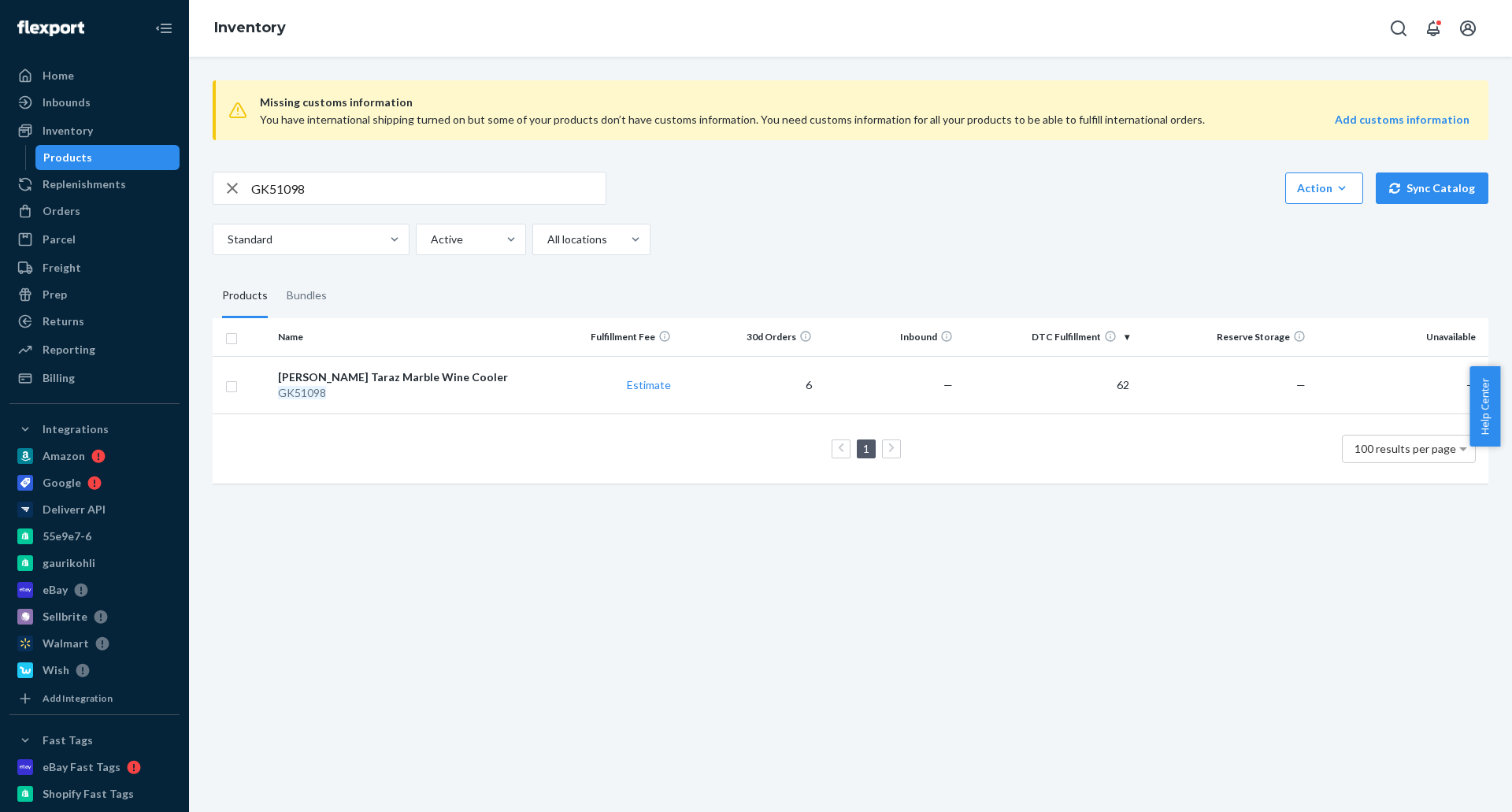
click at [946, 215] on div "GK51098 Action Create product Create bundle Bulk create products Bulk update pr…" at bounding box center [851, 213] width 1276 height 83
click at [231, 185] on icon "button" at bounding box center [233, 188] width 19 height 32
drag, startPoint x: 307, startPoint y: 180, endPoint x: 323, endPoint y: 187, distance: 17.5
click at [313, 185] on input "text" at bounding box center [429, 188] width 355 height 32
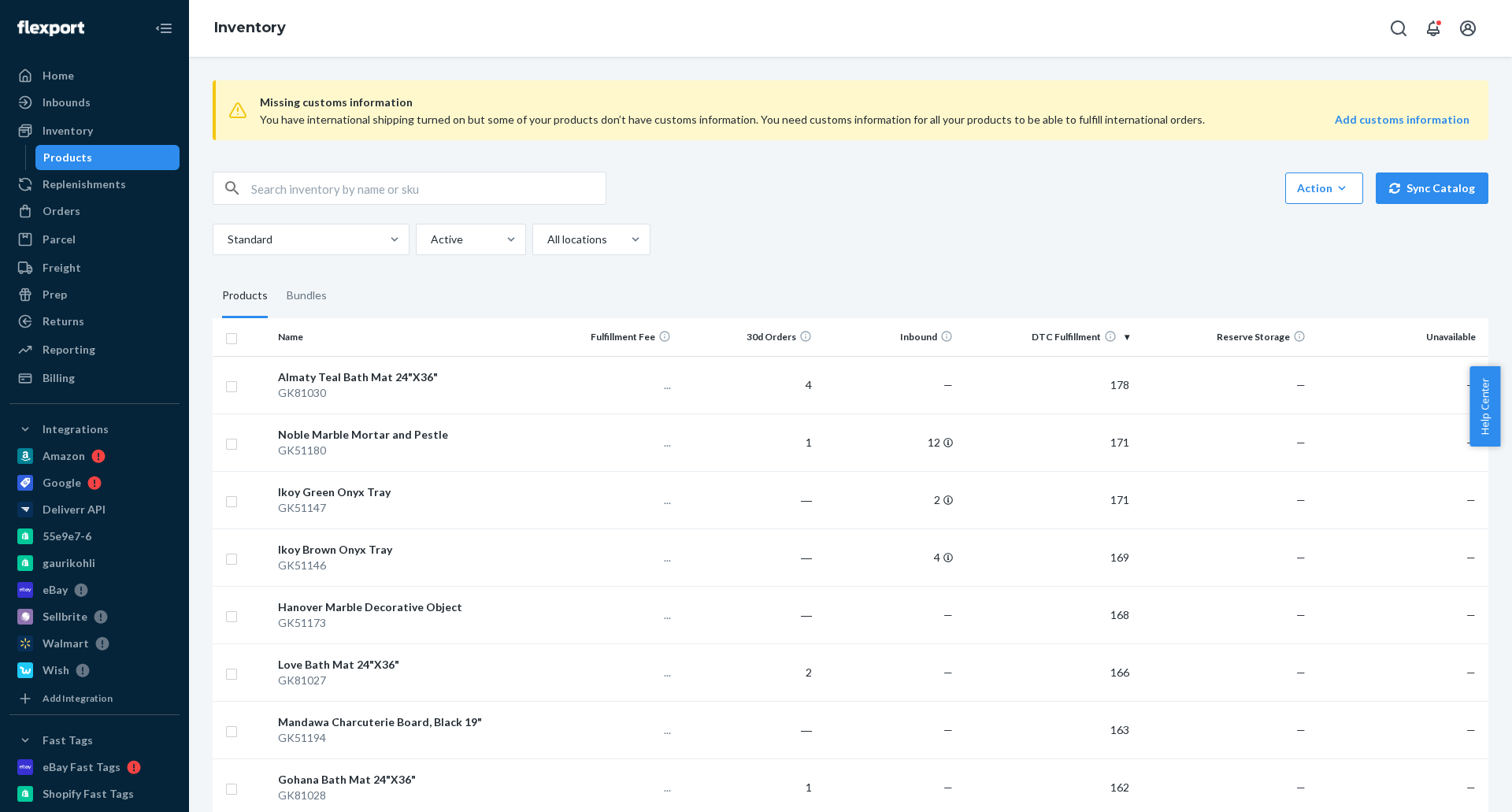
drag, startPoint x: 1011, startPoint y: 233, endPoint x: 1463, endPoint y: 333, distance: 462.9
click at [1028, 242] on div "Standard Active All locations" at bounding box center [845, 239] width 1264 height 32
click at [371, 190] on input "text" at bounding box center [429, 188] width 355 height 32
paste input "GK51154"
type input "GK51154"
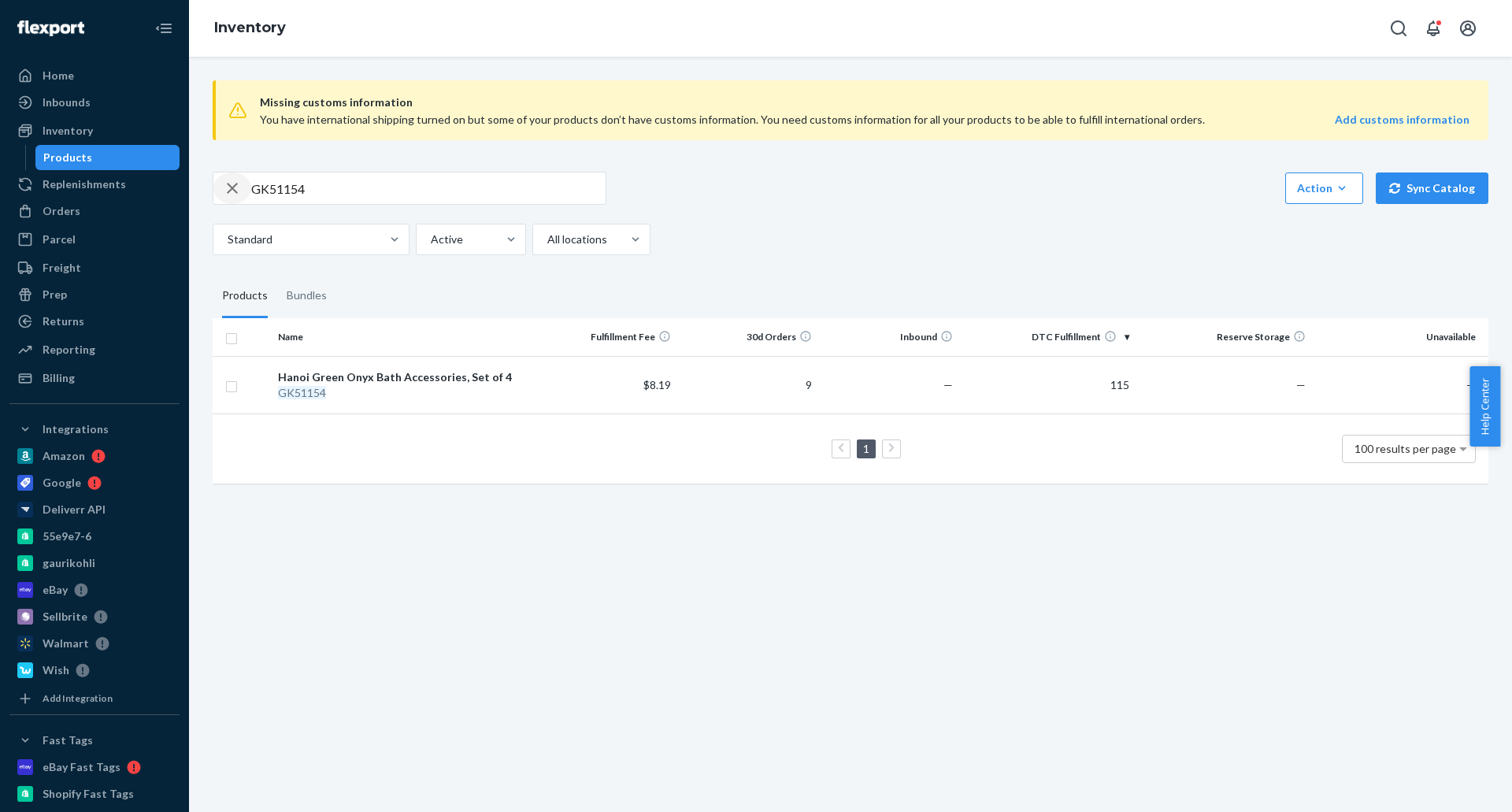
click at [222, 192] on div "button" at bounding box center [233, 188] width 38 height 32
click at [304, 188] on input "text" at bounding box center [429, 188] width 355 height 32
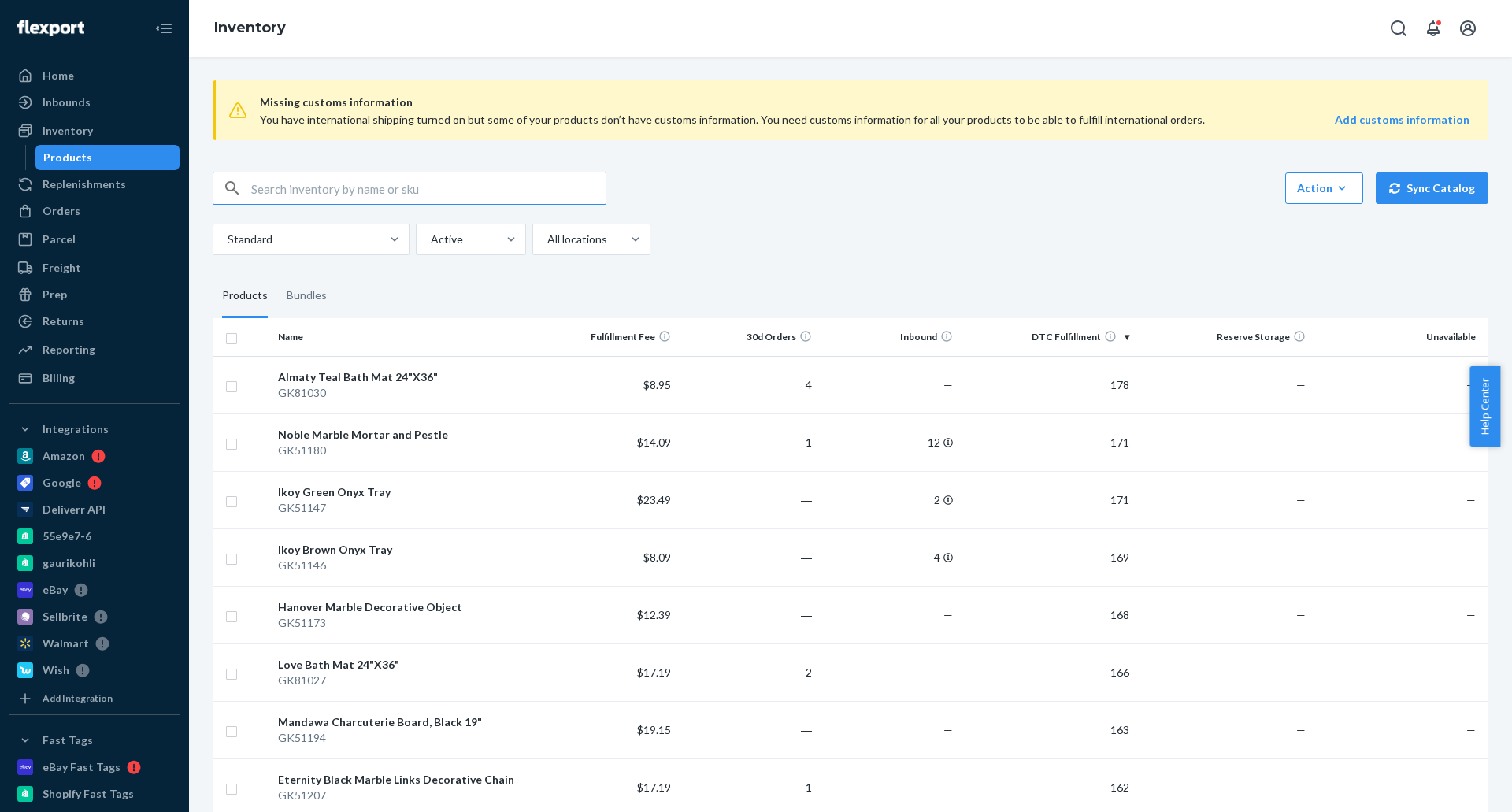
click at [474, 180] on input "text" at bounding box center [429, 188] width 355 height 32
paste input "GK51156"
type input "GK51156"
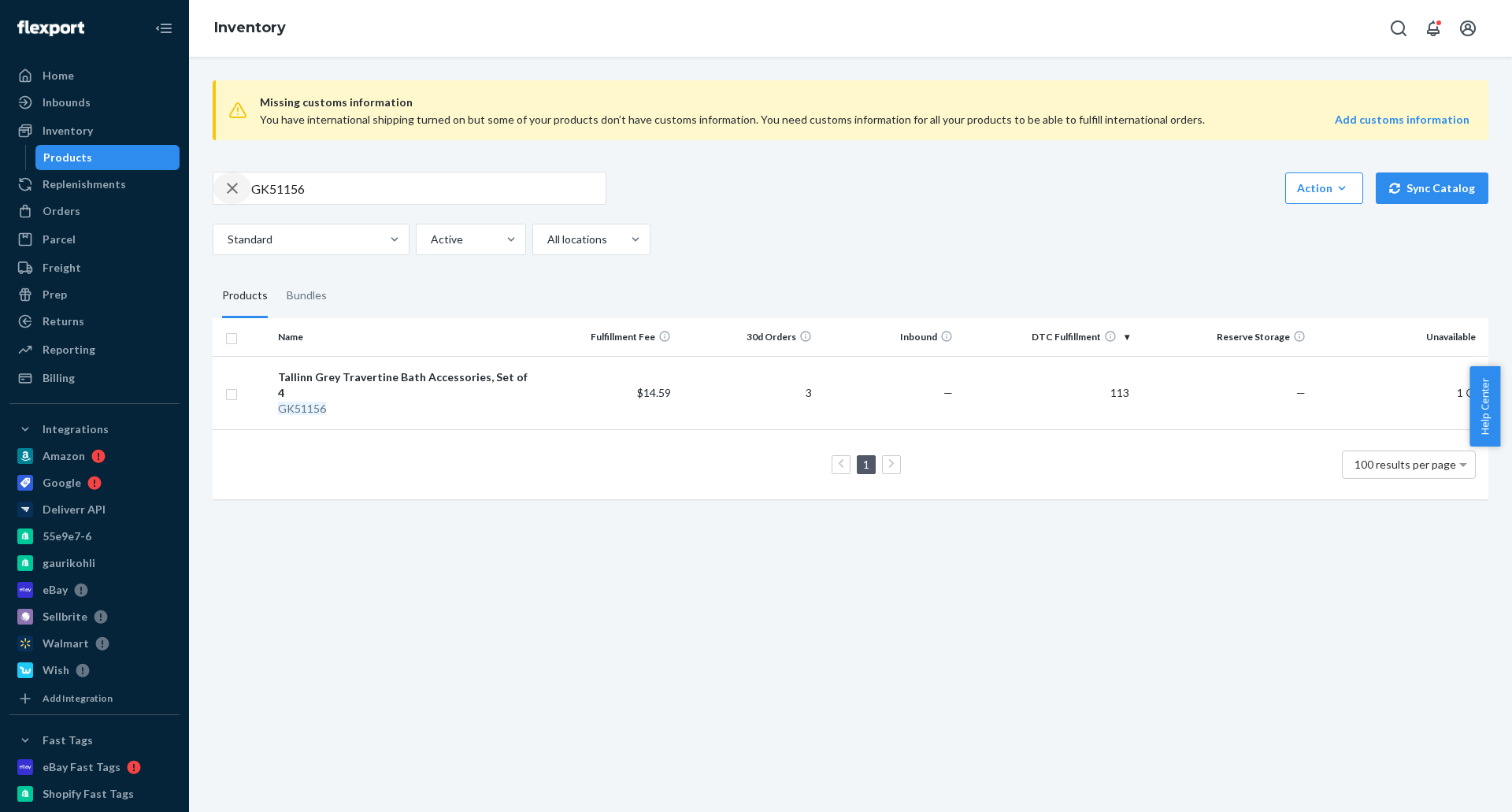
drag, startPoint x: 224, startPoint y: 186, endPoint x: 275, endPoint y: 186, distance: 51.0
click at [225, 186] on icon "button" at bounding box center [233, 188] width 19 height 32
click at [277, 186] on input "text" at bounding box center [429, 188] width 355 height 32
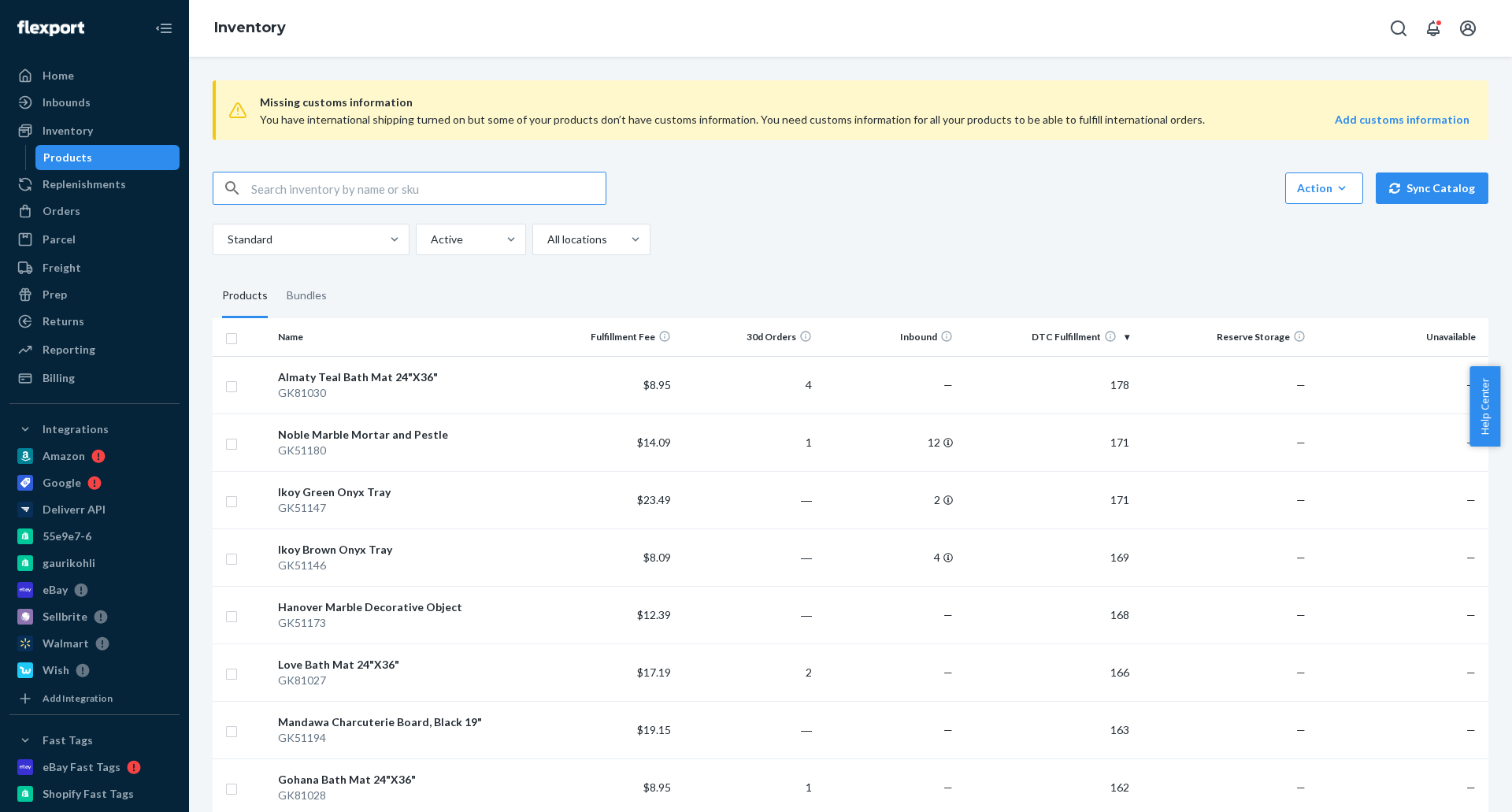
click at [470, 188] on input "text" at bounding box center [429, 188] width 355 height 32
paste input "GK51162"
type input "GK51162"
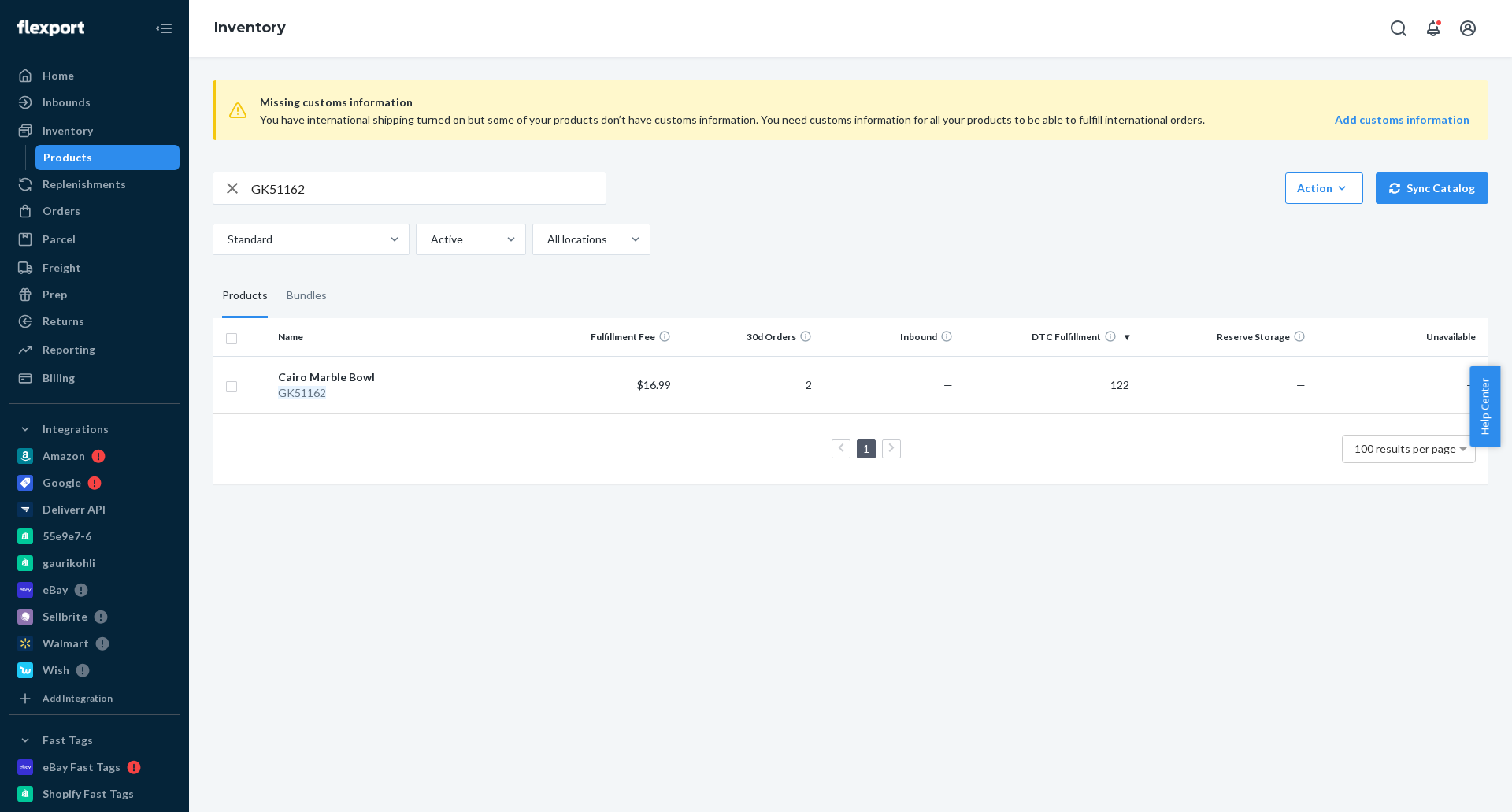
click at [216, 178] on div "button" at bounding box center [233, 188] width 38 height 32
click at [500, 201] on input "text" at bounding box center [429, 188] width 355 height 32
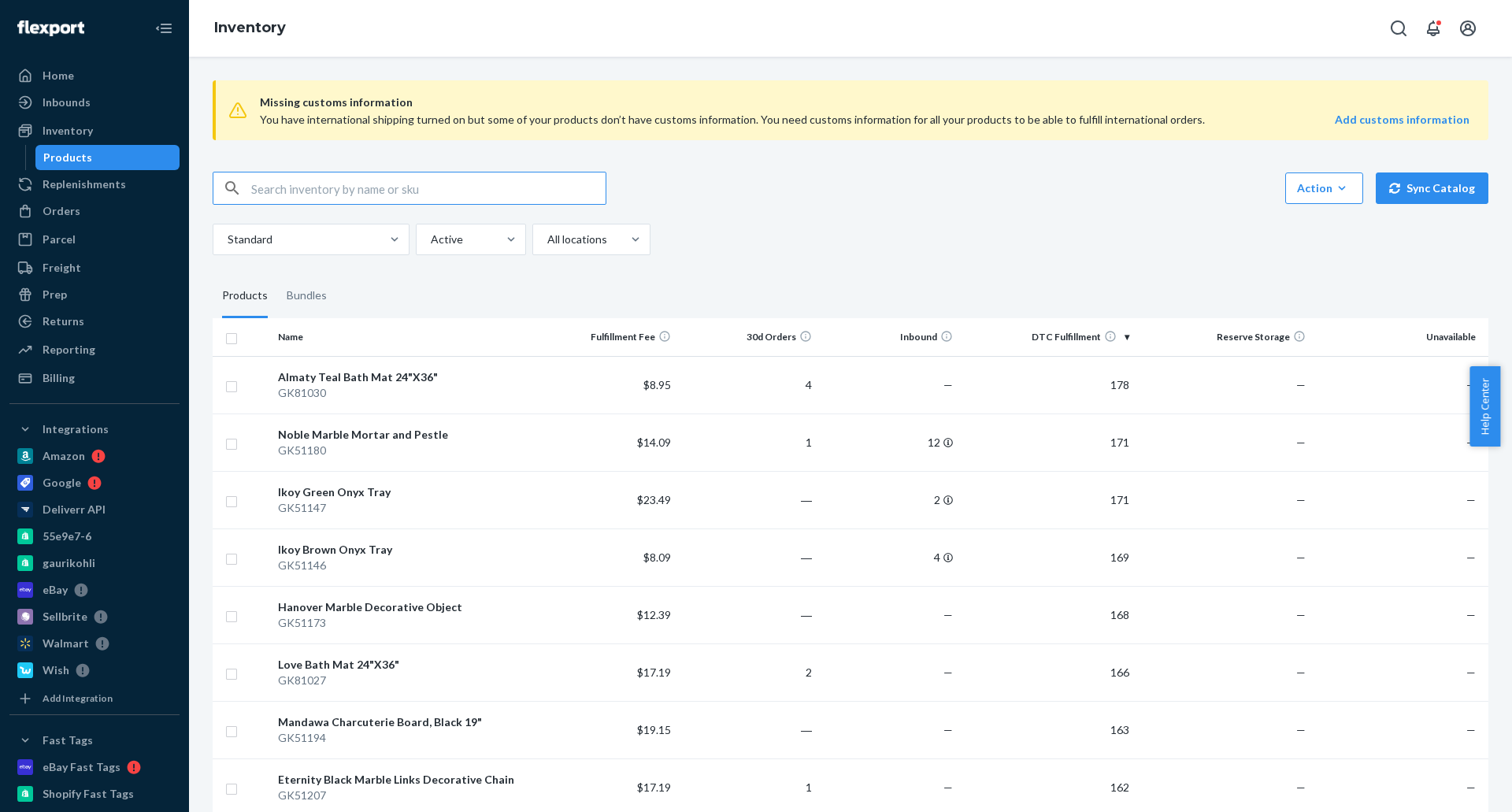
click at [411, 189] on input "text" at bounding box center [429, 188] width 355 height 32
paste input "GK51184"
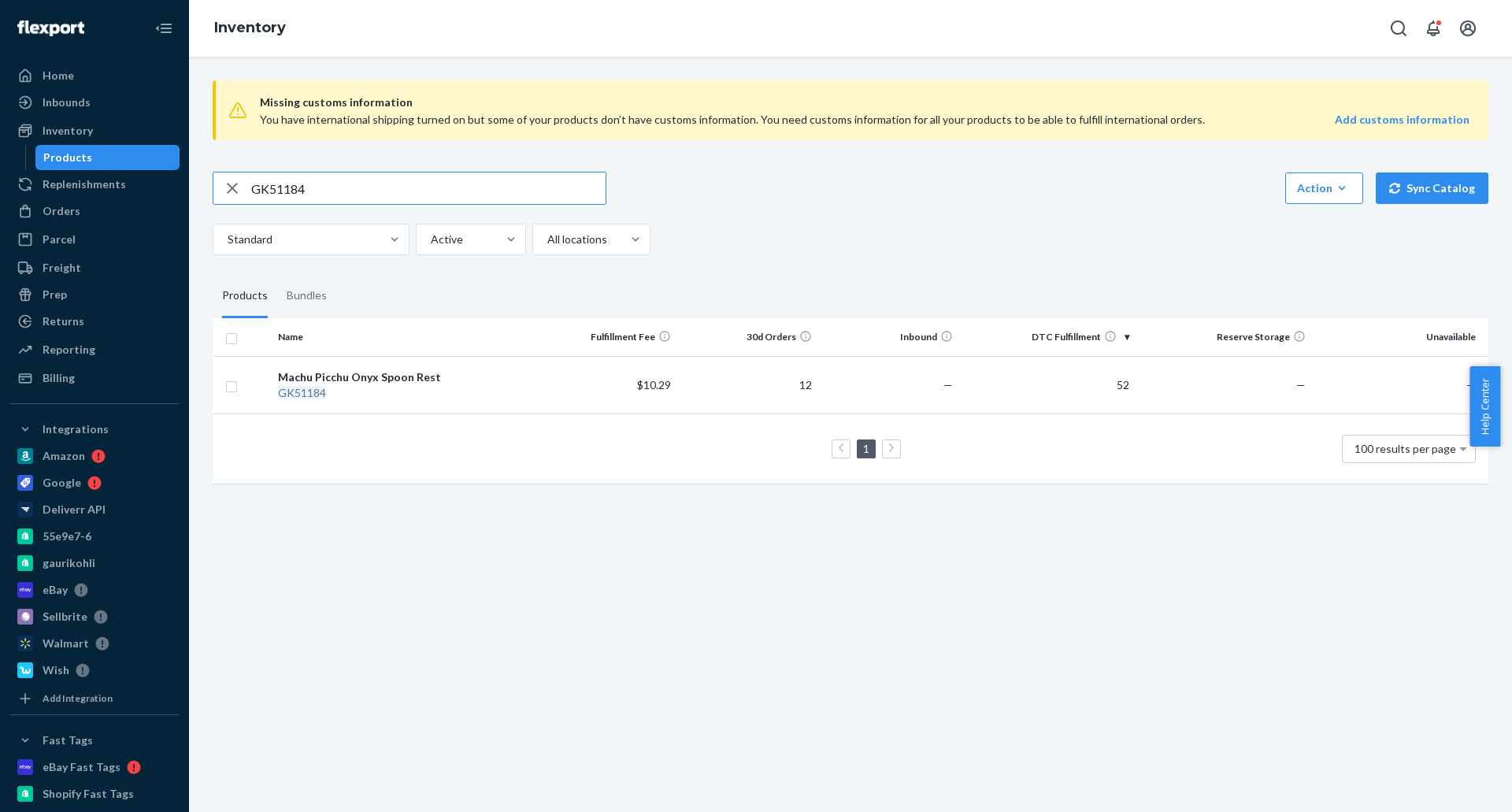
click at [388, 194] on input "GK51184" at bounding box center [429, 188] width 355 height 32
click at [387, 194] on input "GK51184" at bounding box center [429, 188] width 355 height 32
paste input "6"
type input "GK51186"
click at [893, 191] on div "GK51186 Action Create product Create bundle Bulk create products Bulk update pr…" at bounding box center [851, 188] width 1276 height 33
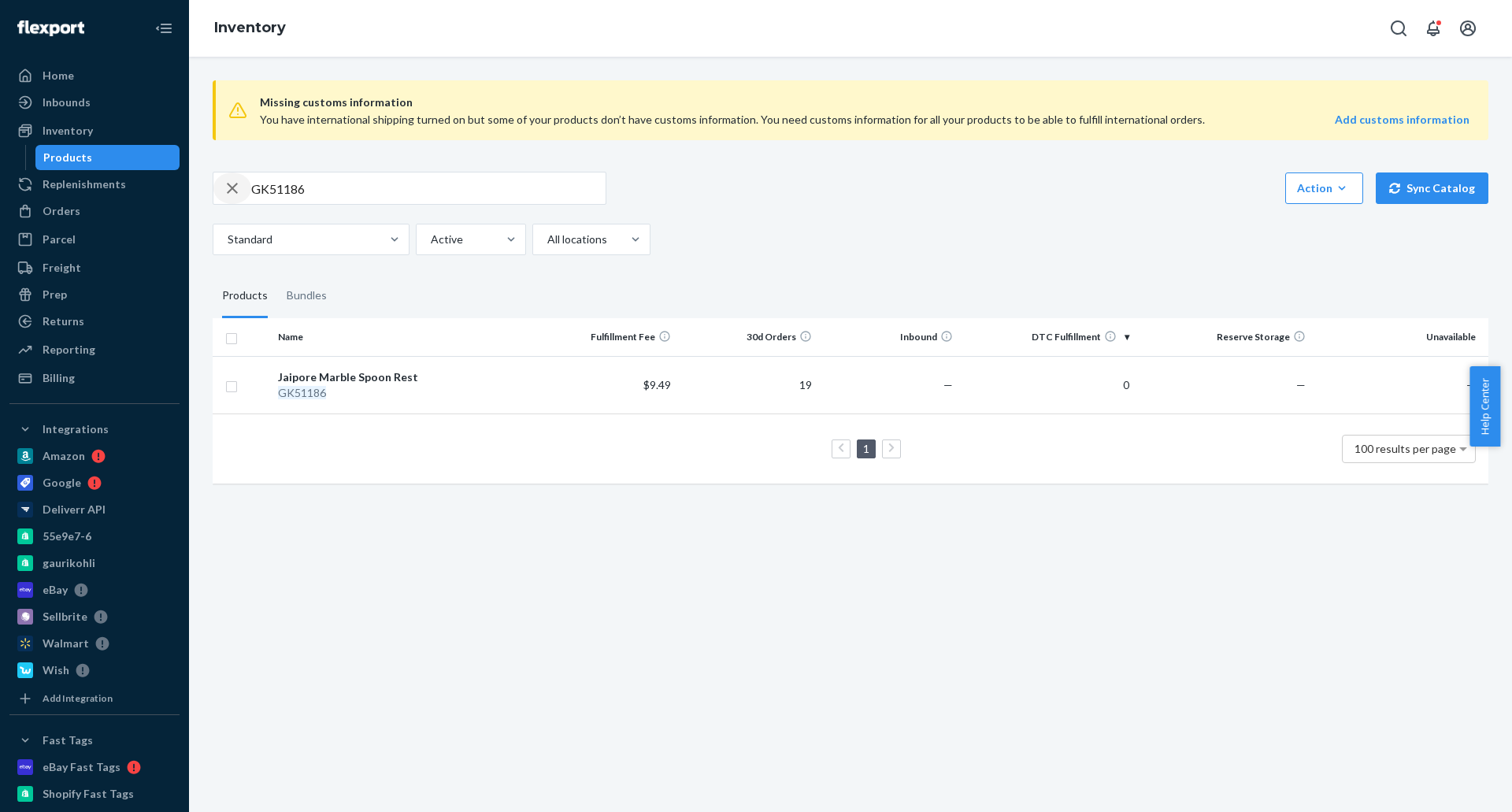
click at [222, 187] on div "button" at bounding box center [233, 188] width 38 height 32
click at [297, 187] on input "text" at bounding box center [429, 188] width 355 height 32
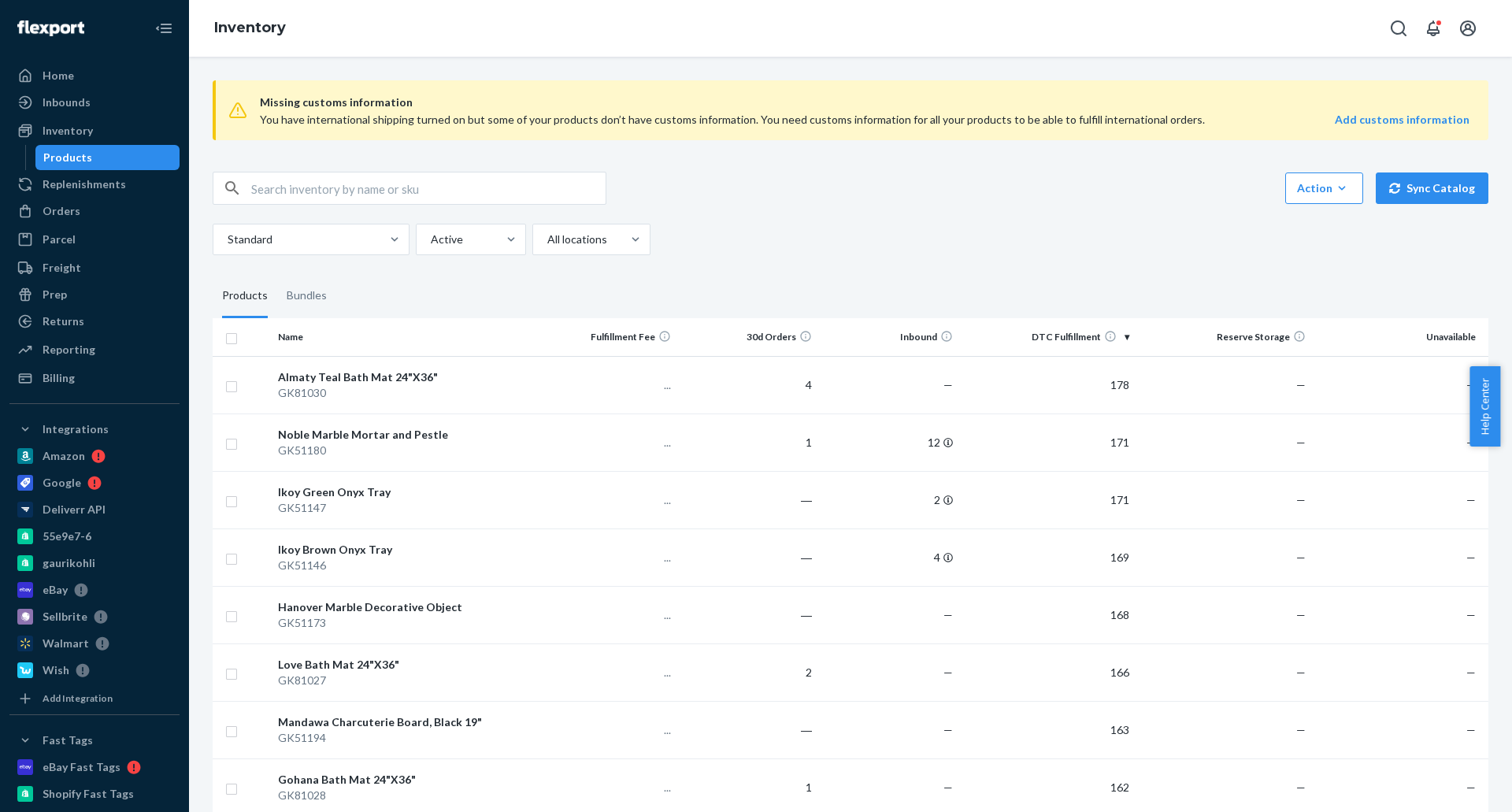
click at [854, 202] on div "Action Create product Create bundle Bulk create products Bulk update products B…" at bounding box center [851, 188] width 1276 height 33
click at [117, 83] on div "Home" at bounding box center [95, 76] width 167 height 23
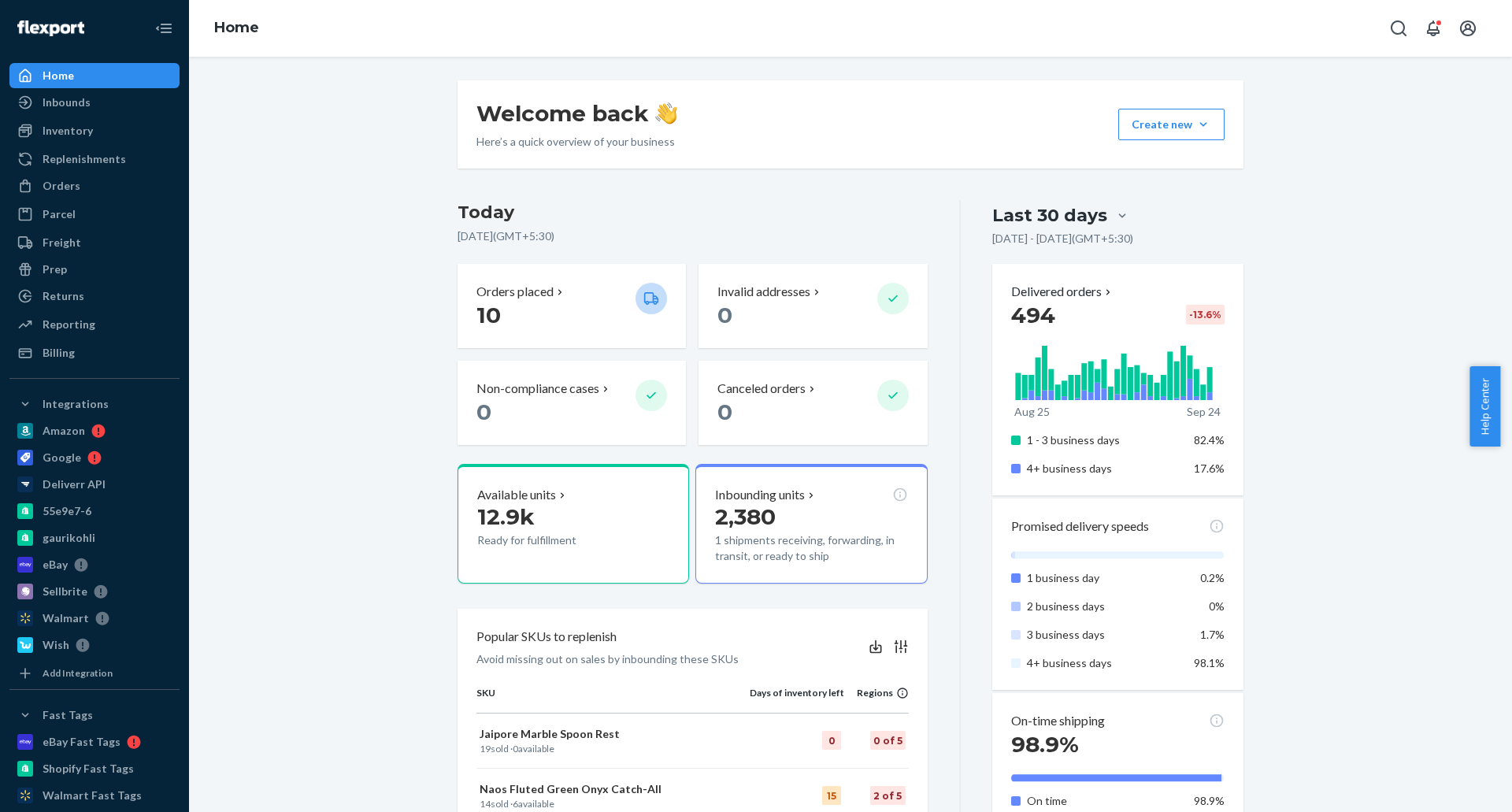
click at [354, 238] on div "Welcome back Here’s a quick overview of your business Create new Create new inb…" at bounding box center [850, 822] width 1299 height 1483
click at [299, 176] on div "Welcome back Here’s a quick overview of your business Create new Create new inb…" at bounding box center [850, 822] width 1299 height 1483
click at [316, 332] on div "Welcome back Here’s a quick overview of your business Create new Create new inb…" at bounding box center [850, 822] width 1299 height 1483
click at [302, 164] on div "Welcome back Here’s a quick overview of your business Create new Create new inb…" at bounding box center [850, 822] width 1299 height 1483
